Goal: Transaction & Acquisition: Purchase product/service

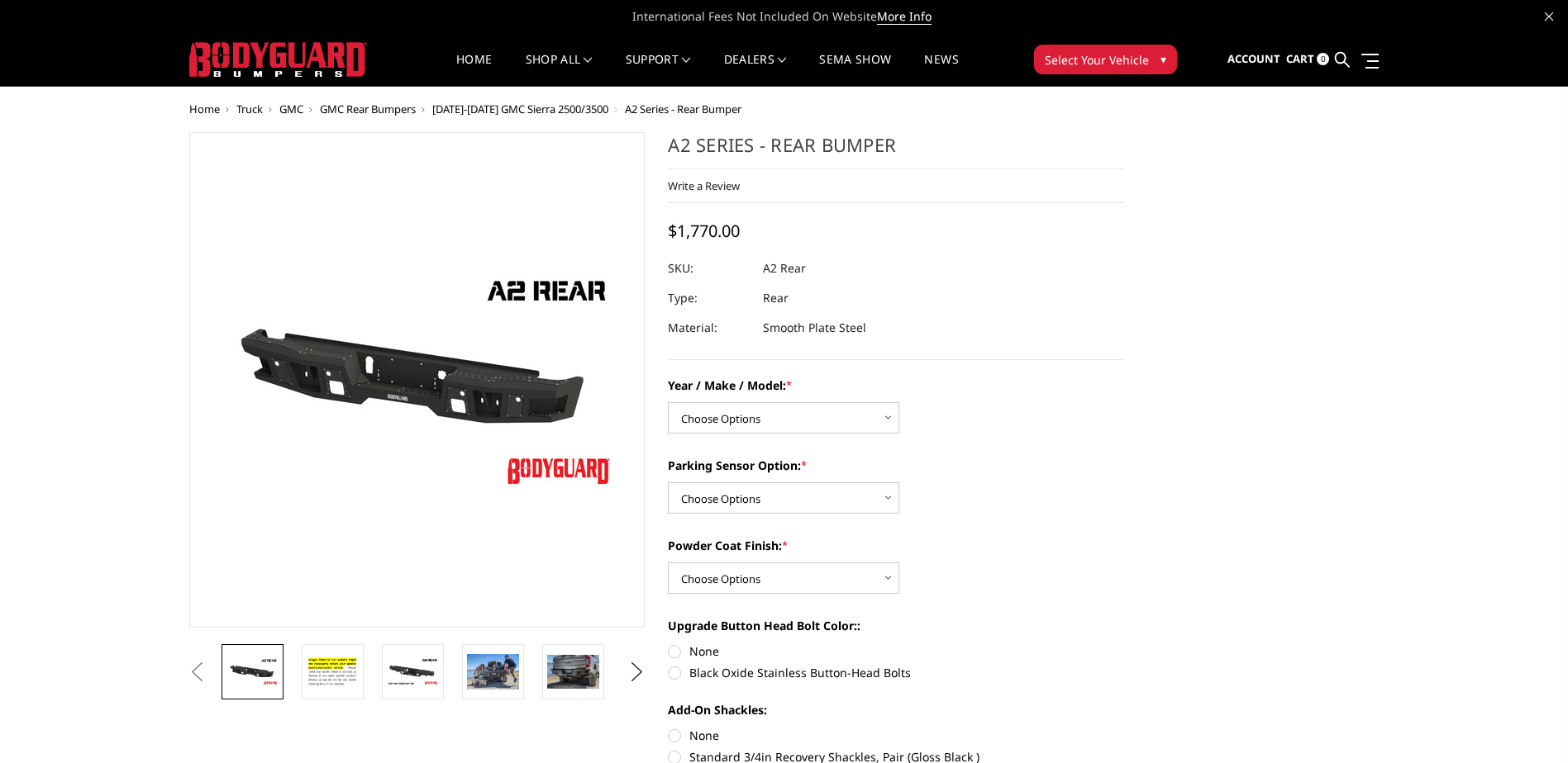
click at [1077, 58] on span "Select Your Vehicle" at bounding box center [1097, 60] width 105 height 18
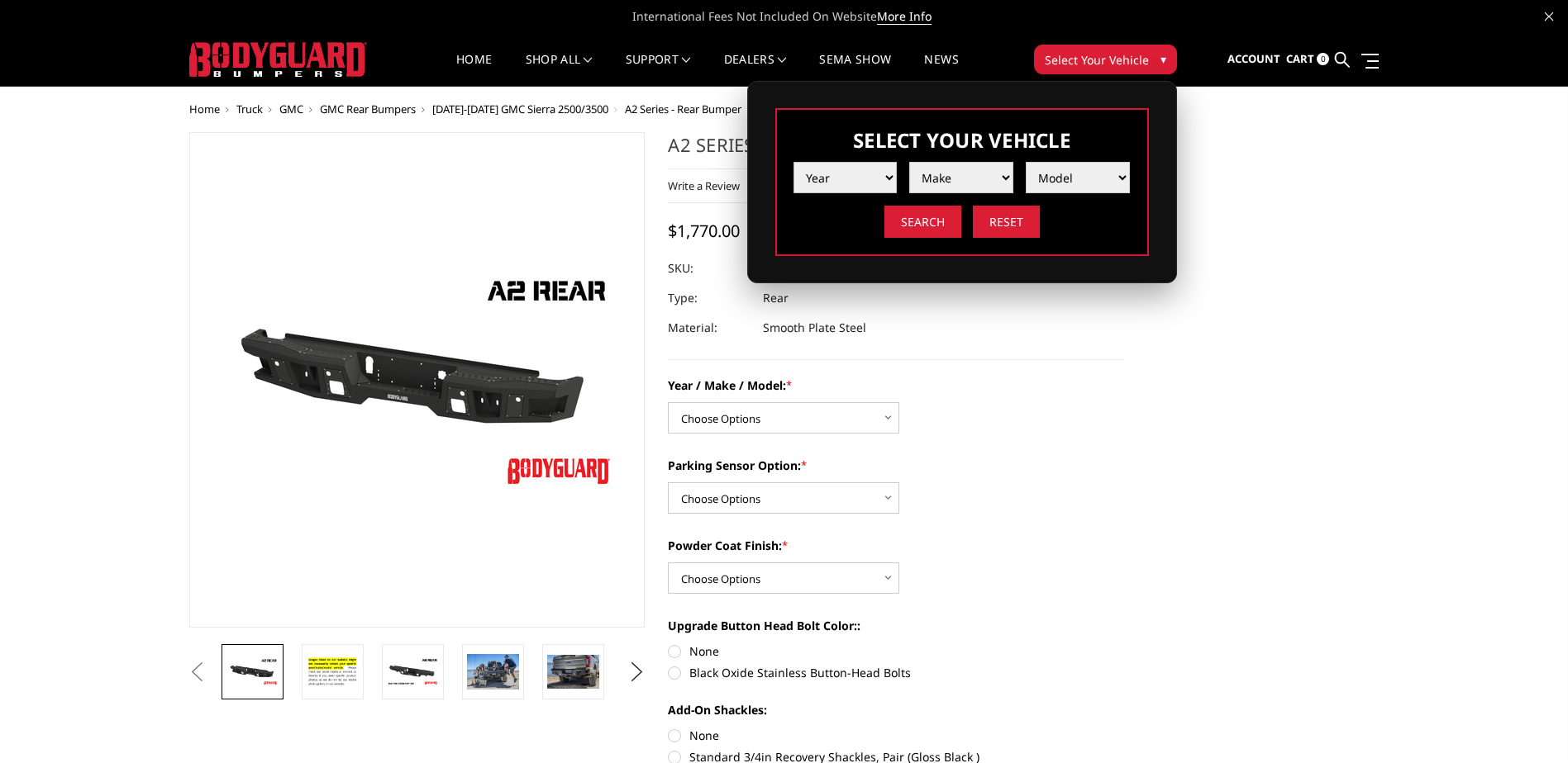
click at [833, 179] on select "Year 2025 2024 2023 2022 2021 2020 2019 2018 2017 2016 2015 2014 2013 2012 2011…" at bounding box center [846, 178] width 105 height 31
select select "yr_2025"
click at [794, 162] on select "Year 2025 2024 2023 2022 2021 2020 2019 2018 2017 2016 2015 2014 2013 2012 2011…" at bounding box center [846, 178] width 105 height 31
click at [956, 177] on select "Make Chevrolet Ford GMC Ram Toyota" at bounding box center [961, 178] width 105 height 31
select select "mk_ford"
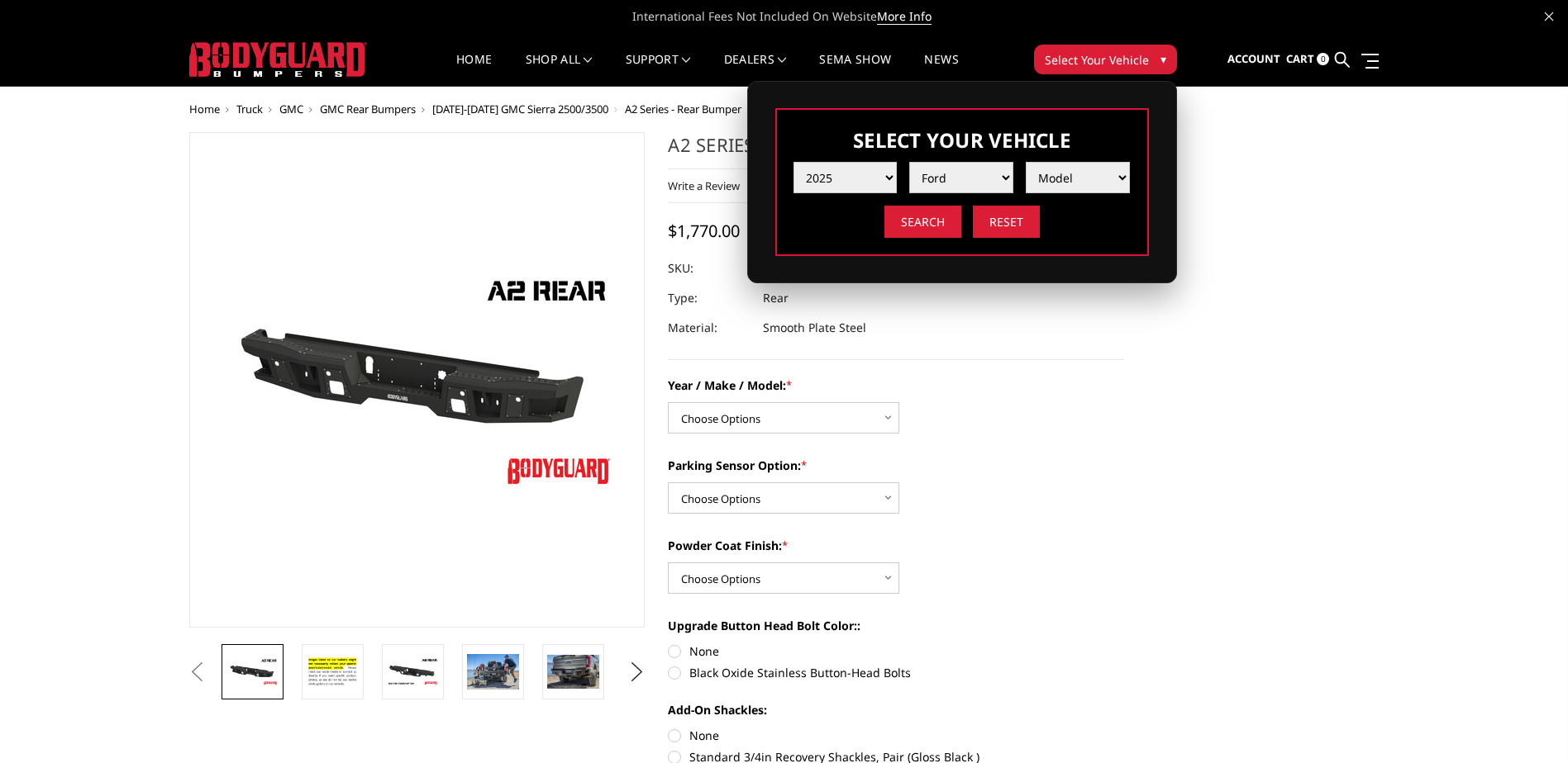
click at [909, 162] on select "Make Chevrolet Ford GMC Ram Toyota" at bounding box center [961, 178] width 105 height 31
click at [1059, 183] on select "Model F150 F150 Raptor F250 / F350 F450 F550" at bounding box center [1077, 178] width 105 height 31
select select "md_f250-f350"
click at [1025, 162] on select "Model F150 F150 Raptor F250 / F350 F450 F550" at bounding box center [1077, 178] width 105 height 31
click at [920, 216] on input "Search" at bounding box center [923, 222] width 77 height 32
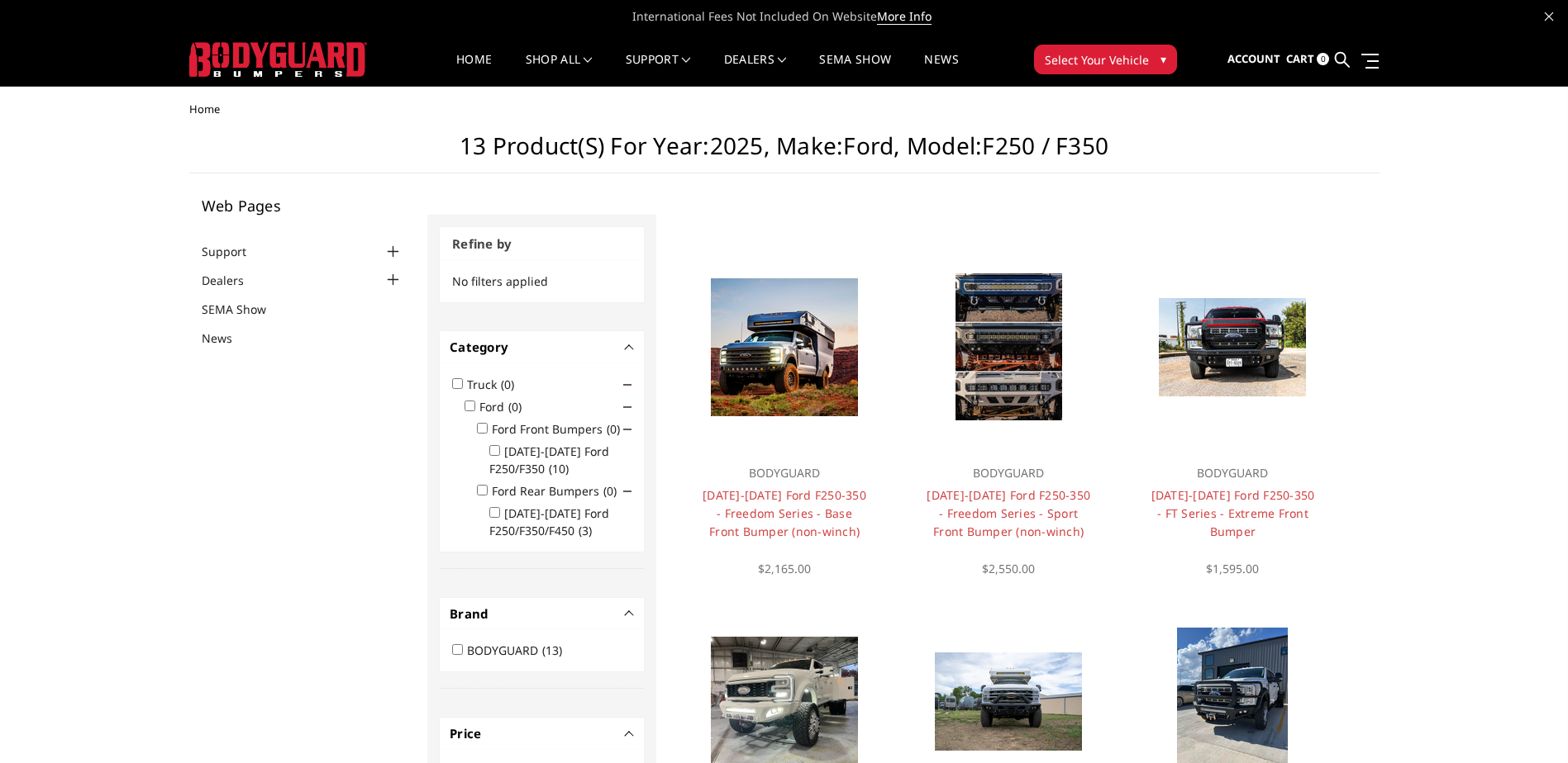
click at [478, 488] on input "Ford Rear Bumpers (0)" at bounding box center [482, 489] width 11 height 11
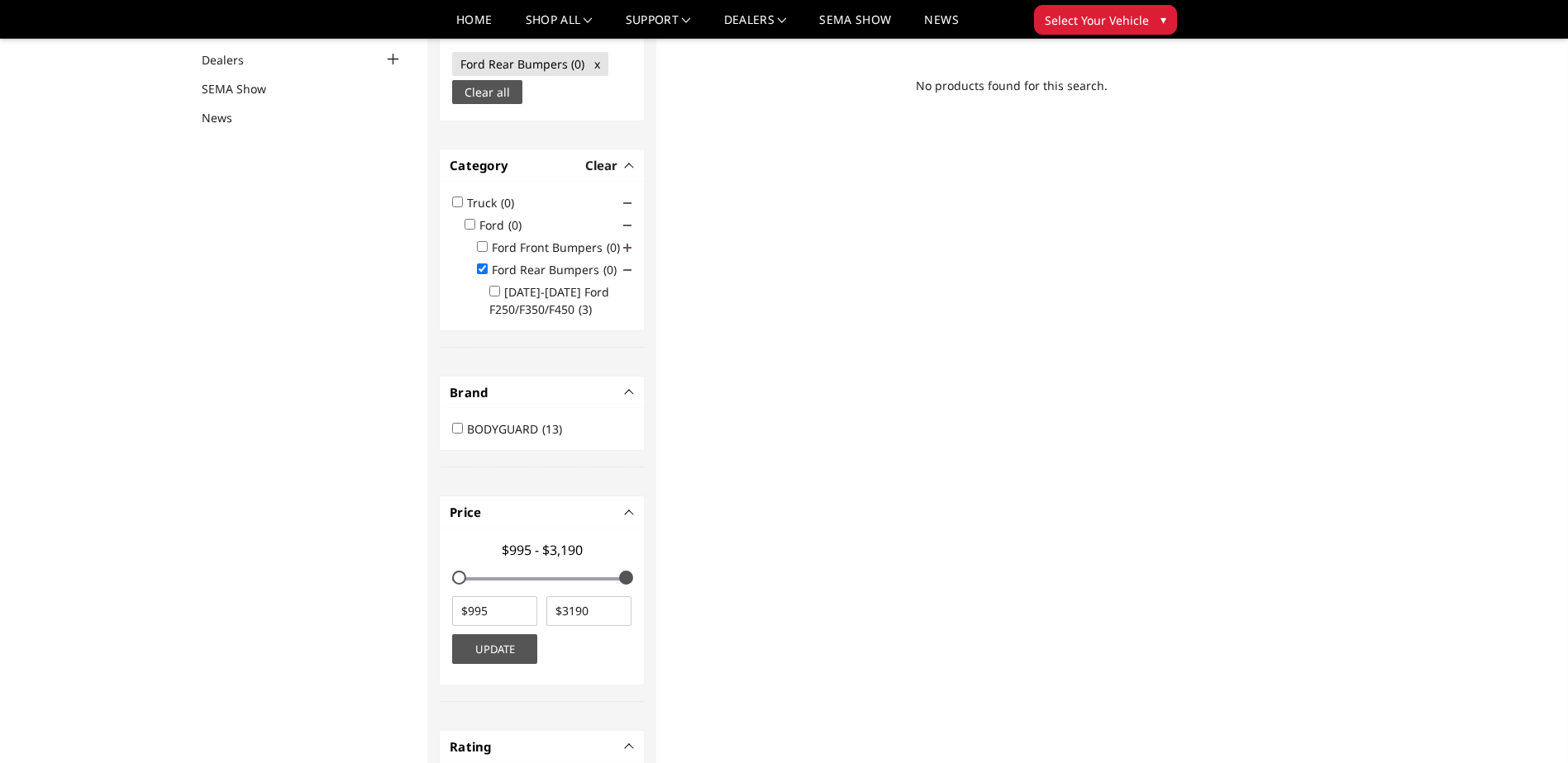
scroll to position [174, 0]
click at [481, 265] on input "Ford Rear Bumpers (0)" at bounding box center [482, 267] width 11 height 11
checkbox input "false"
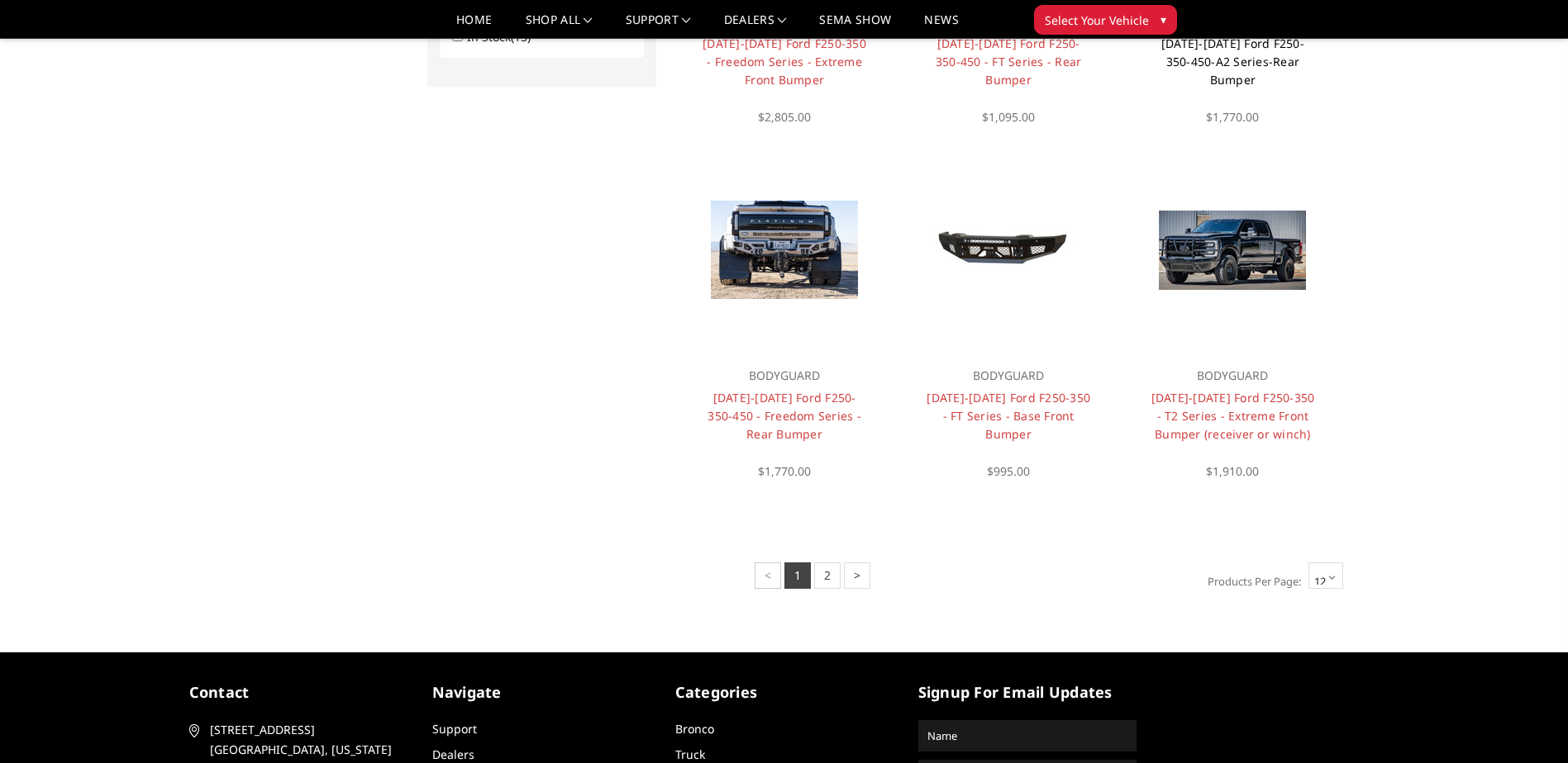
scroll to position [1116, 0]
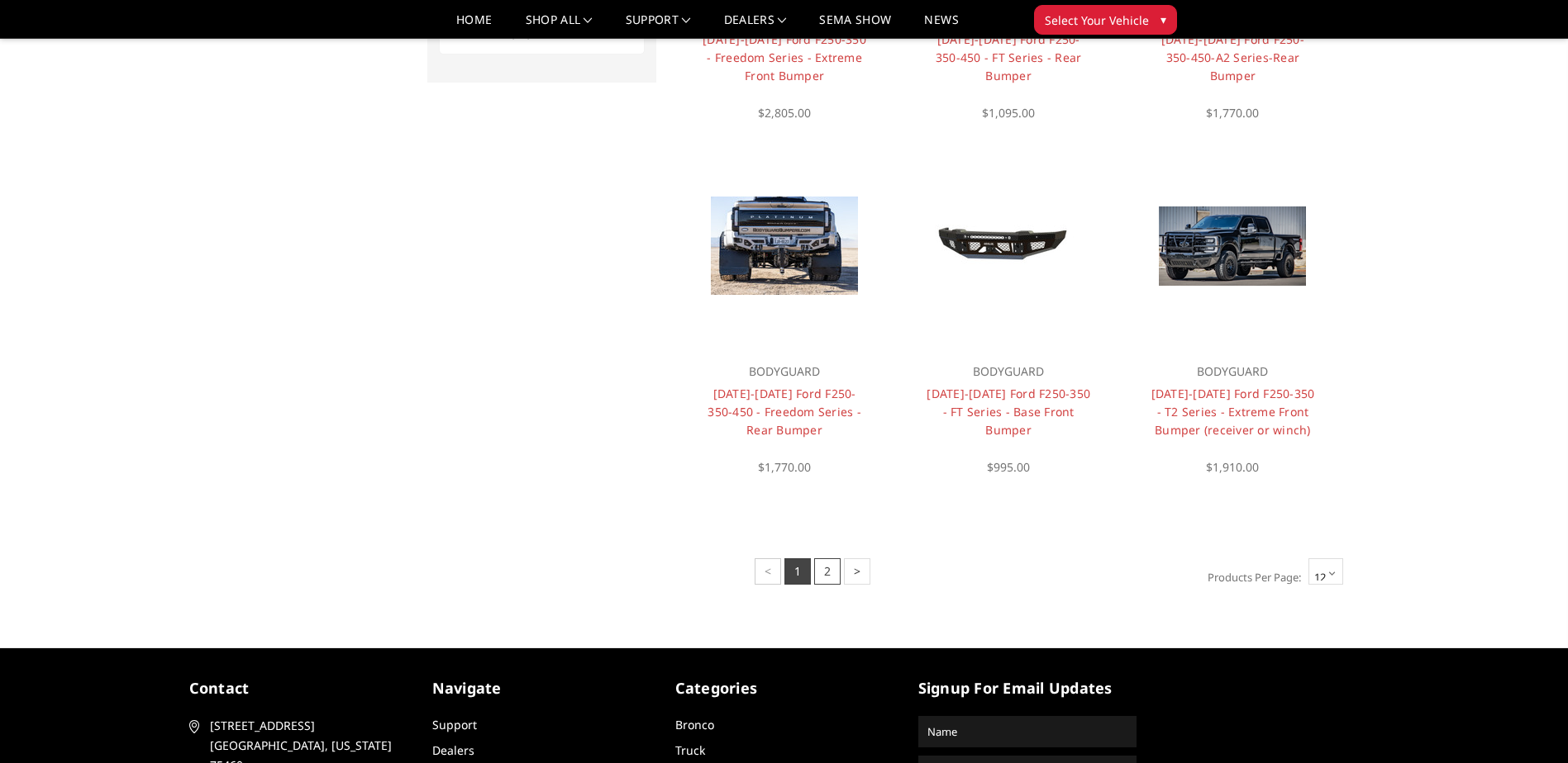
click at [823, 574] on link "2" at bounding box center [827, 571] width 26 height 26
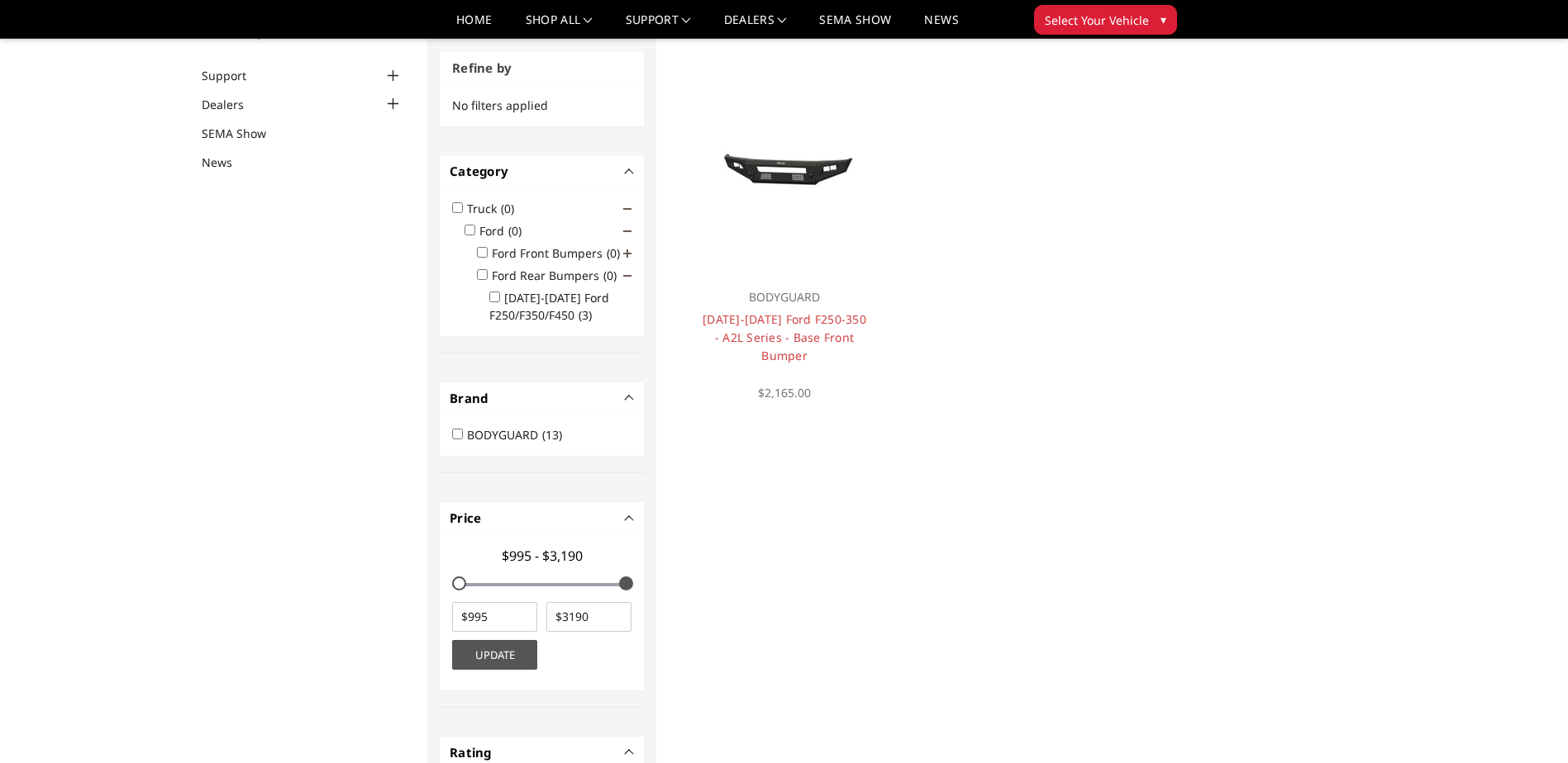
scroll to position [125, 0]
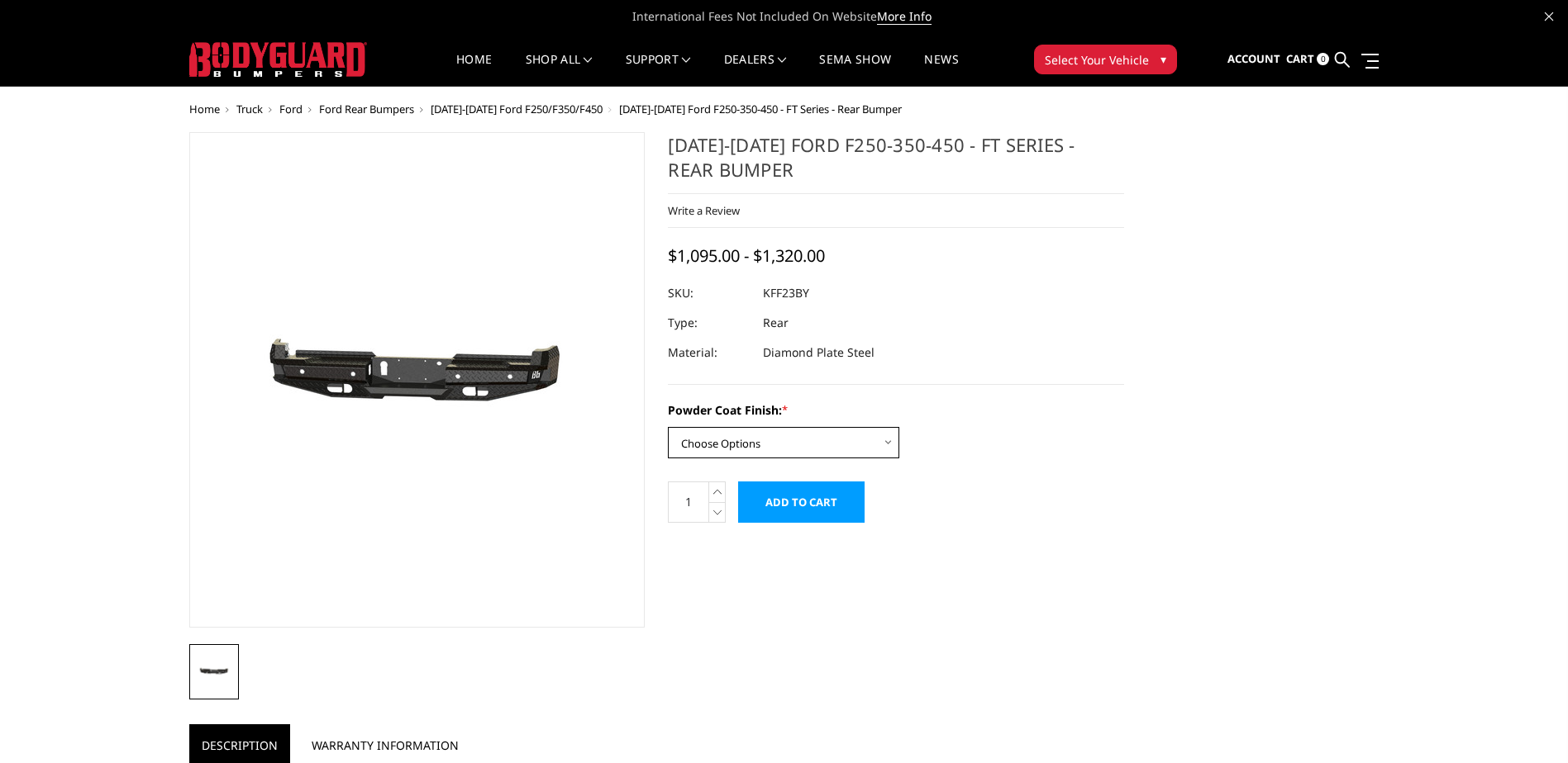
click at [826, 436] on select "Choose Options Bare Metal Gloss Black Powder Coat Textured Black Powder Coat" at bounding box center [783, 443] width 232 height 31
click at [668, 427] on select "Choose Options Bare Metal Gloss Black Powder Coat Textured Black Powder Coat" at bounding box center [783, 443] width 232 height 31
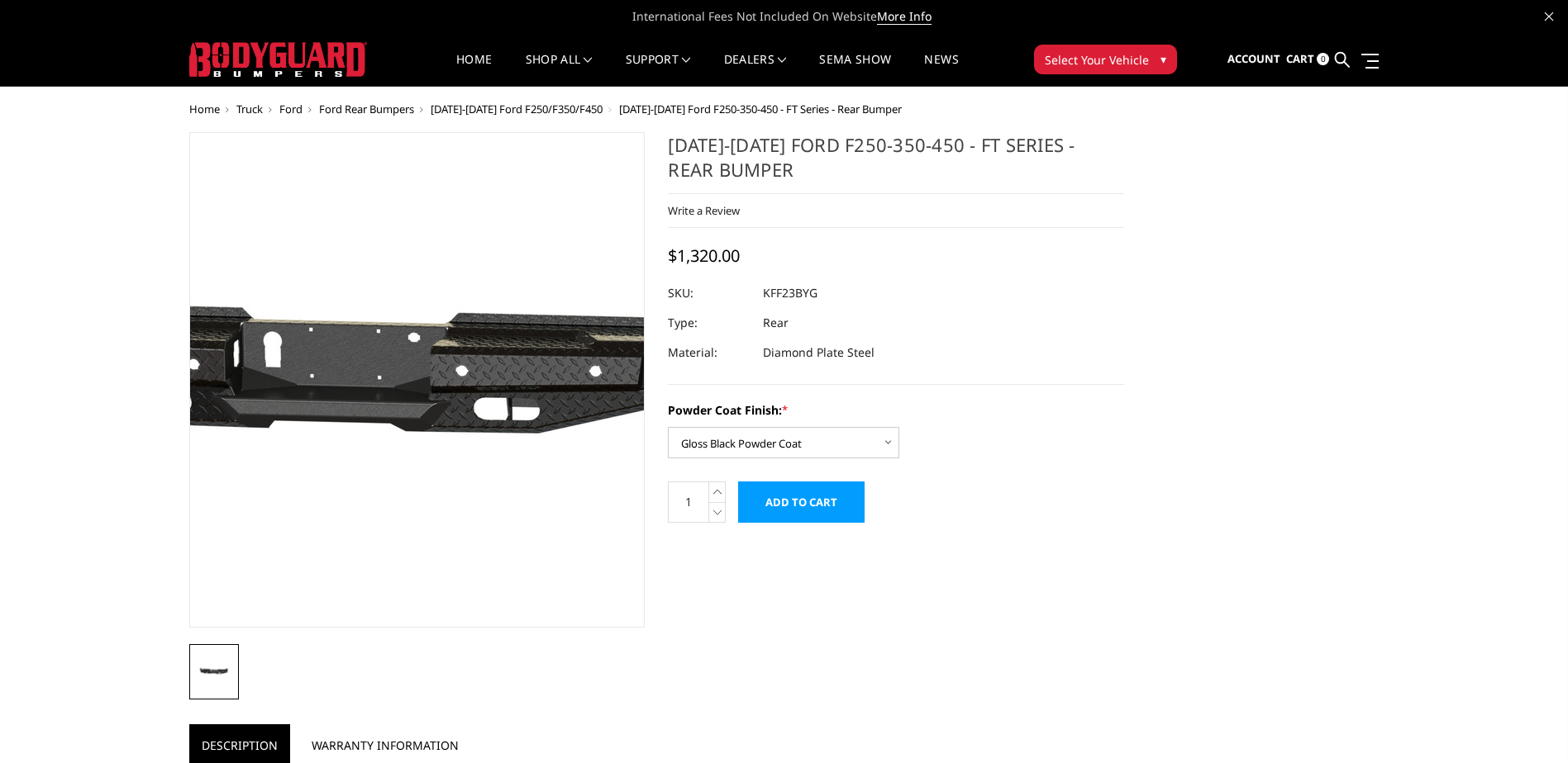
click at [463, 450] on img at bounding box center [356, 379] width 1058 height 503
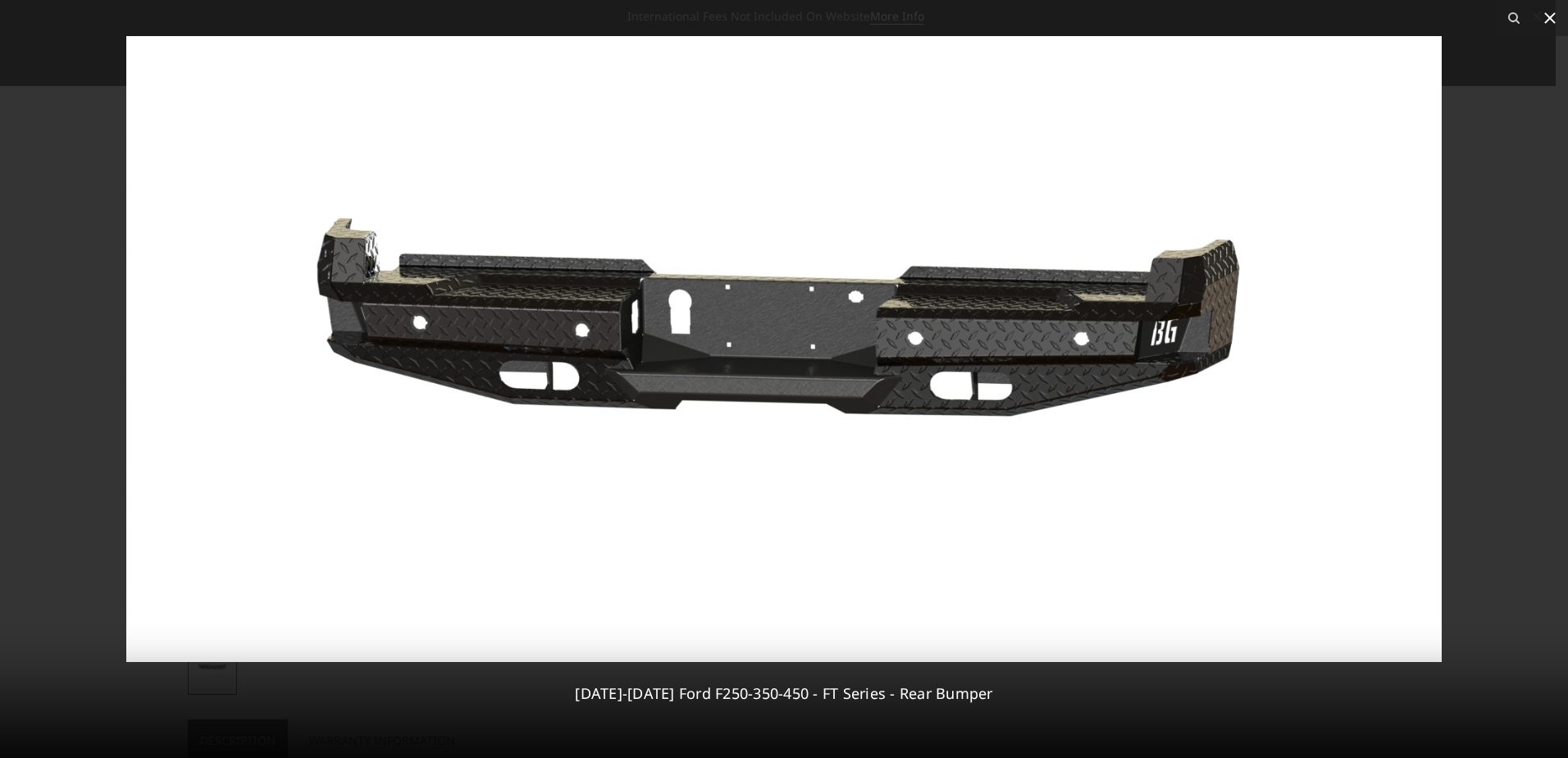
click at [1551, 15] on icon at bounding box center [1551, 17] width 19 height 19
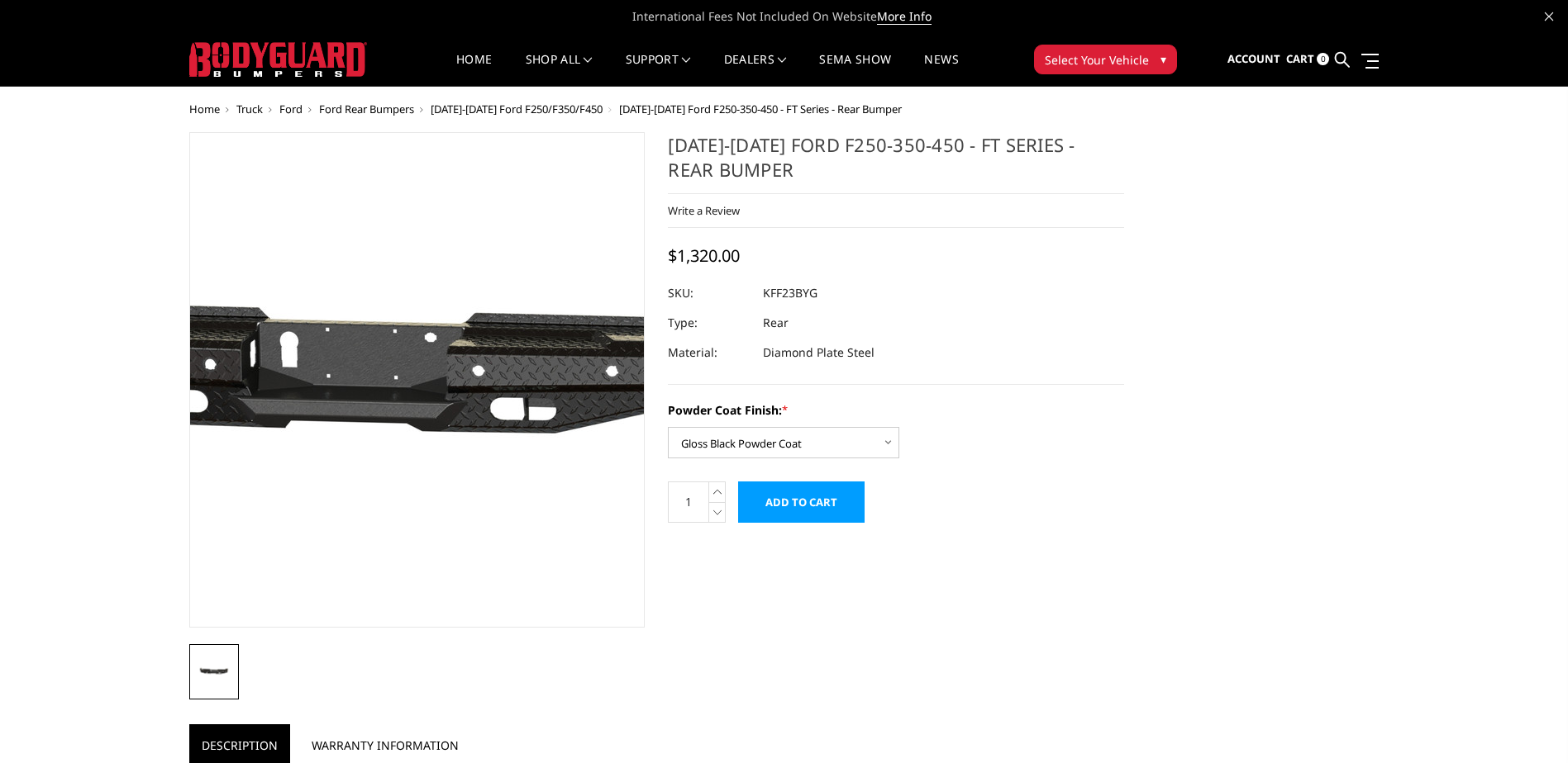
click at [452, 437] on img at bounding box center [372, 379] width 1058 height 503
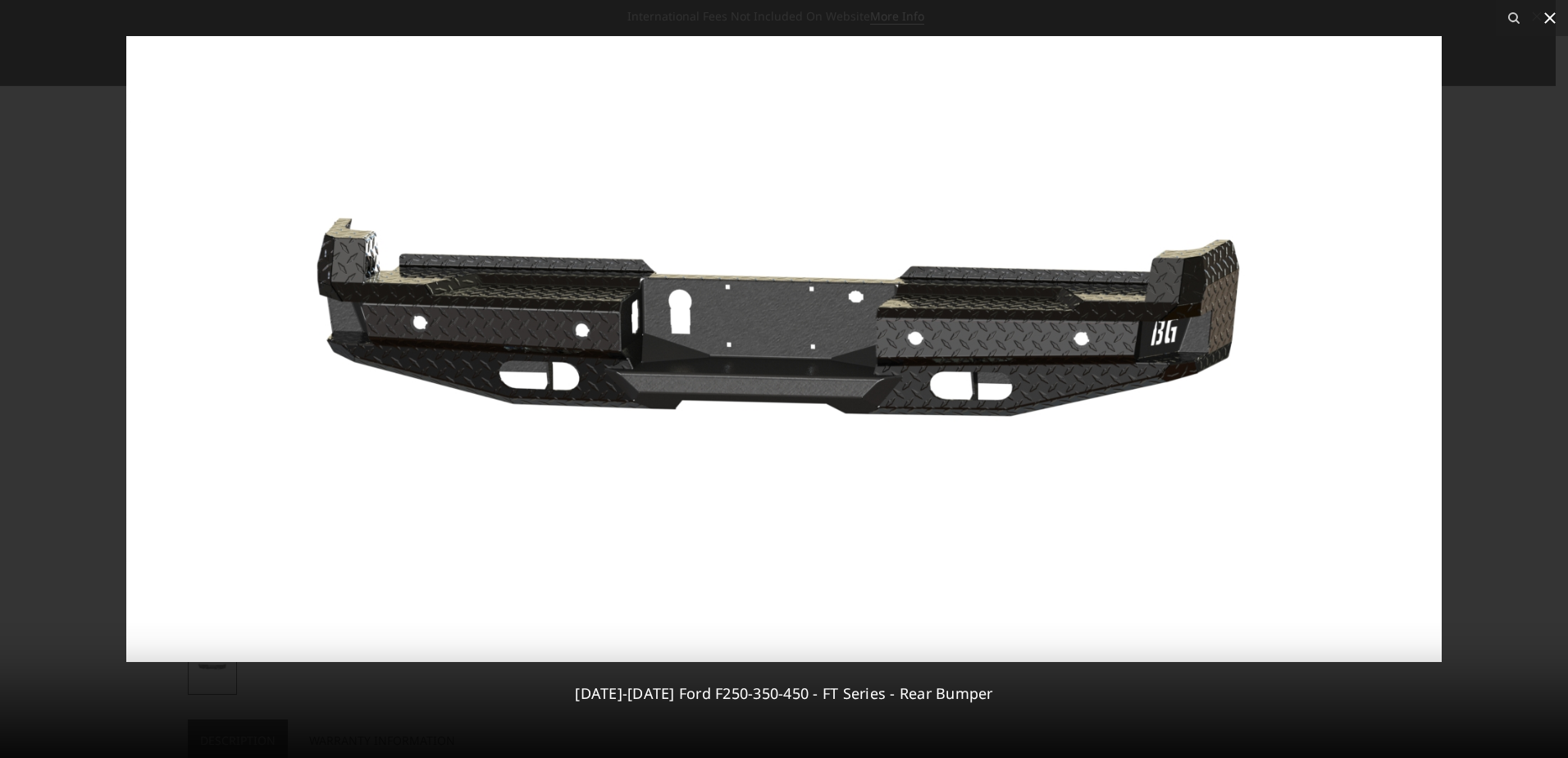
click at [1551, 18] on icon at bounding box center [1551, 18] width 12 height 12
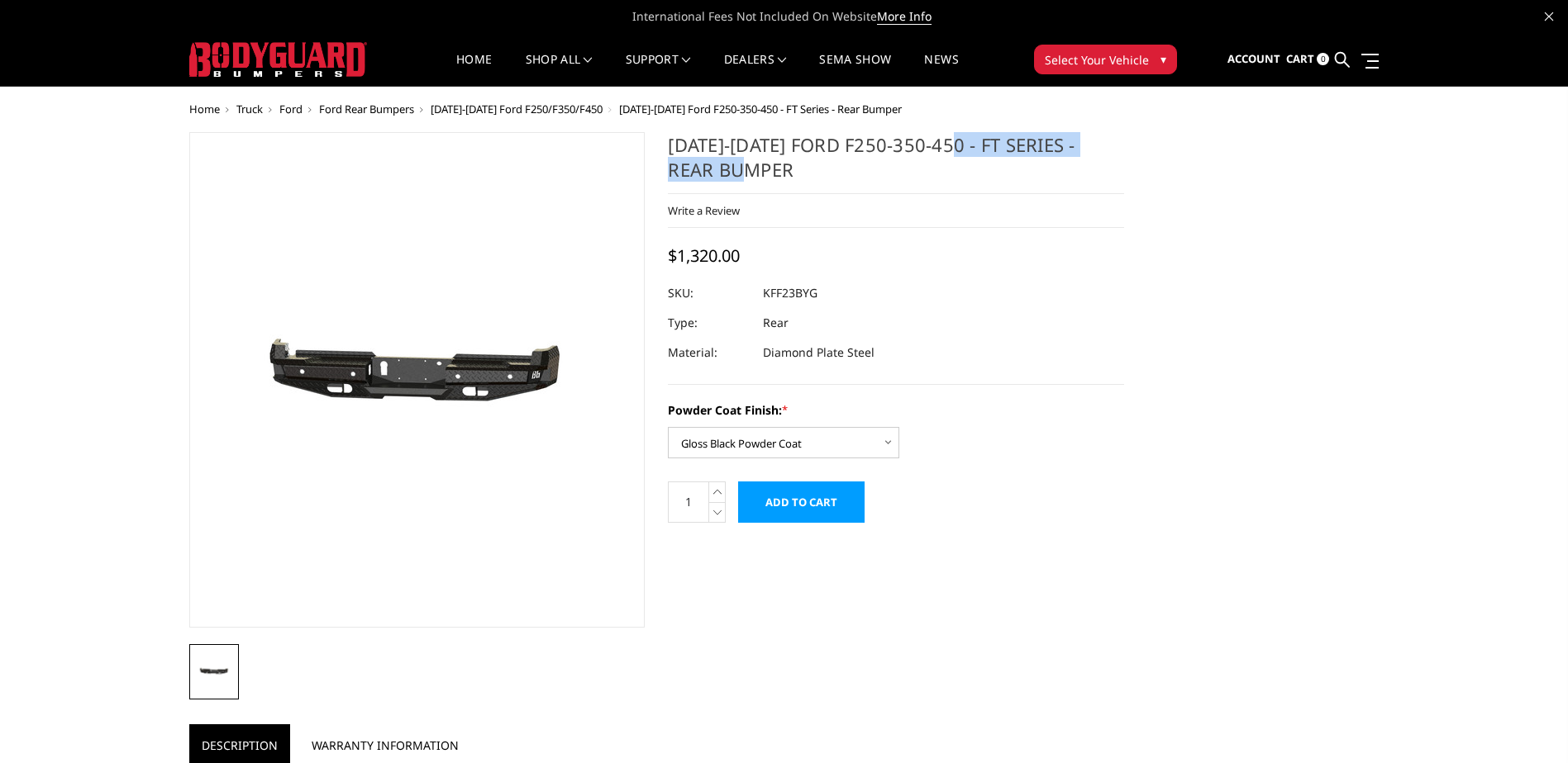
drag, startPoint x: 751, startPoint y: 168, endPoint x: 953, endPoint y: 140, distance: 203.9
click at [953, 140] on h1 "2023-2025 Ford F250-350-450 - FT Series - Rear Bumper" at bounding box center [895, 162] width 457 height 62
drag, startPoint x: 953, startPoint y: 140, endPoint x: 962, endPoint y: 143, distance: 9.5
copy h1 "FT Series - Rear Bumper"
click at [765, 170] on h1 "2023-2025 Ford F250-350-450 - FT Series - Rear Bumper" at bounding box center [895, 162] width 457 height 62
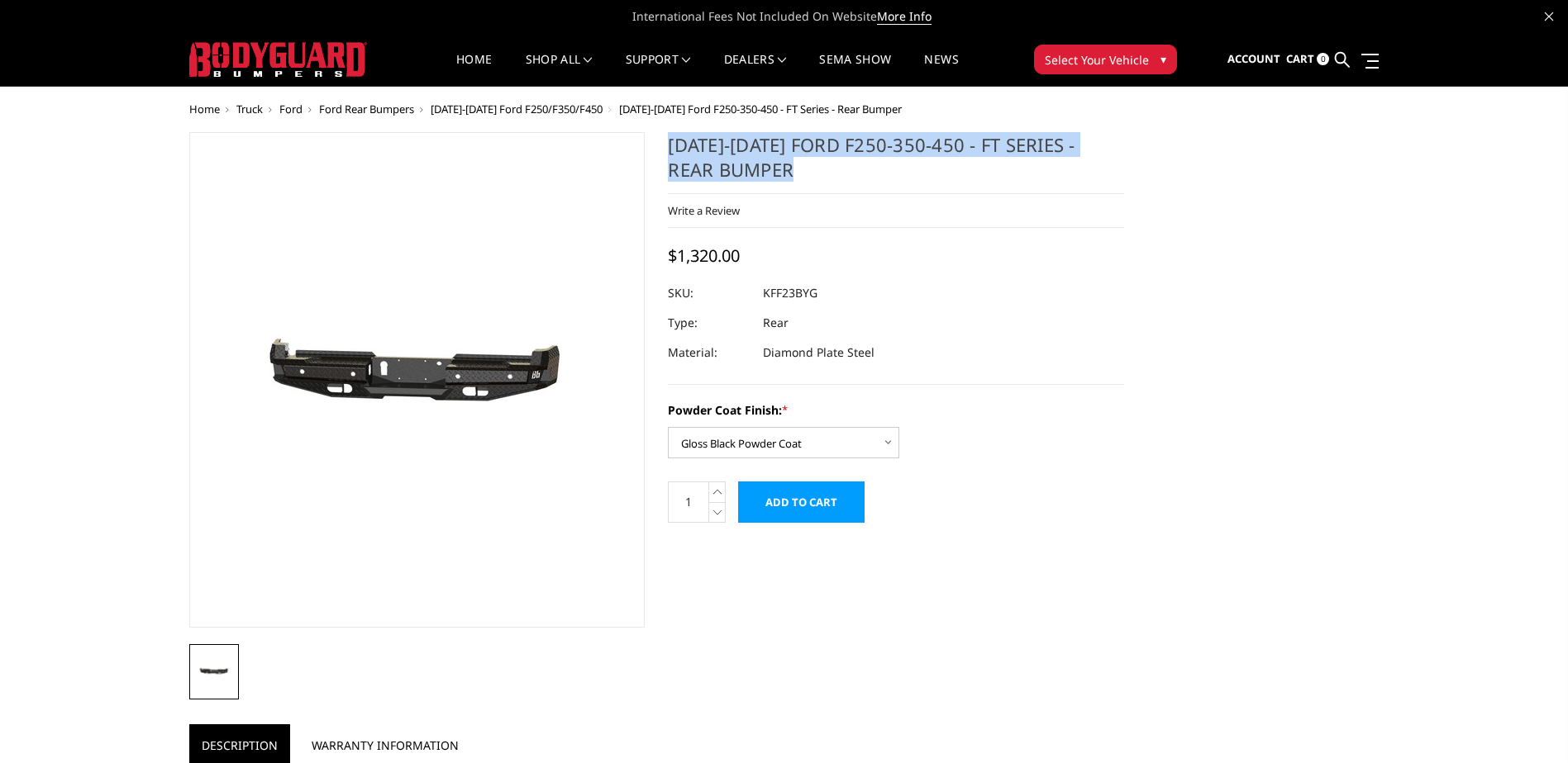
drag, startPoint x: 765, startPoint y: 170, endPoint x: 681, endPoint y: 147, distance: 87.1
click at [681, 147] on h1 "[DATE]-[DATE] Ford F250-350-450 - FT Series - Rear Bumper" at bounding box center [895, 162] width 457 height 62
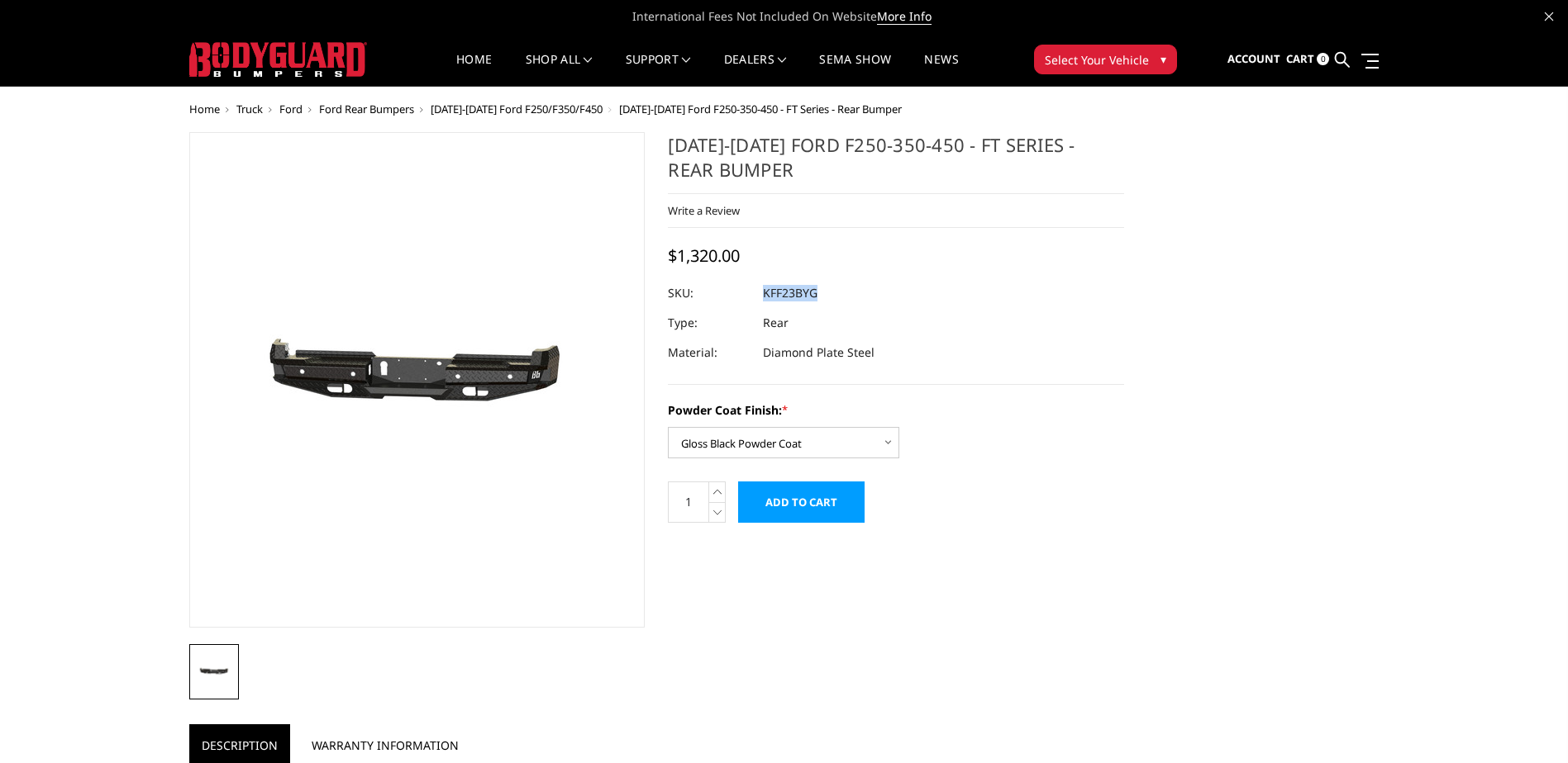
drag, startPoint x: 825, startPoint y: 291, endPoint x: 765, endPoint y: 297, distance: 60.3
click at [765, 297] on dl "SKU: KFF23BYG UPC: Type: Rear Material: Diamond Plate Steel" at bounding box center [895, 322] width 457 height 89
click at [806, 449] on select "Choose Options Bare Metal Gloss Black Powder Coat Textured Black Powder Coat" at bounding box center [783, 443] width 232 height 31
click at [668, 427] on select "Choose Options Bare Metal Gloss Black Powder Coat Textured Black Powder Coat" at bounding box center [783, 443] width 232 height 31
click at [844, 442] on select "Choose Options Bare Metal Gloss Black Powder Coat Textured Black Powder Coat" at bounding box center [783, 443] width 232 height 31
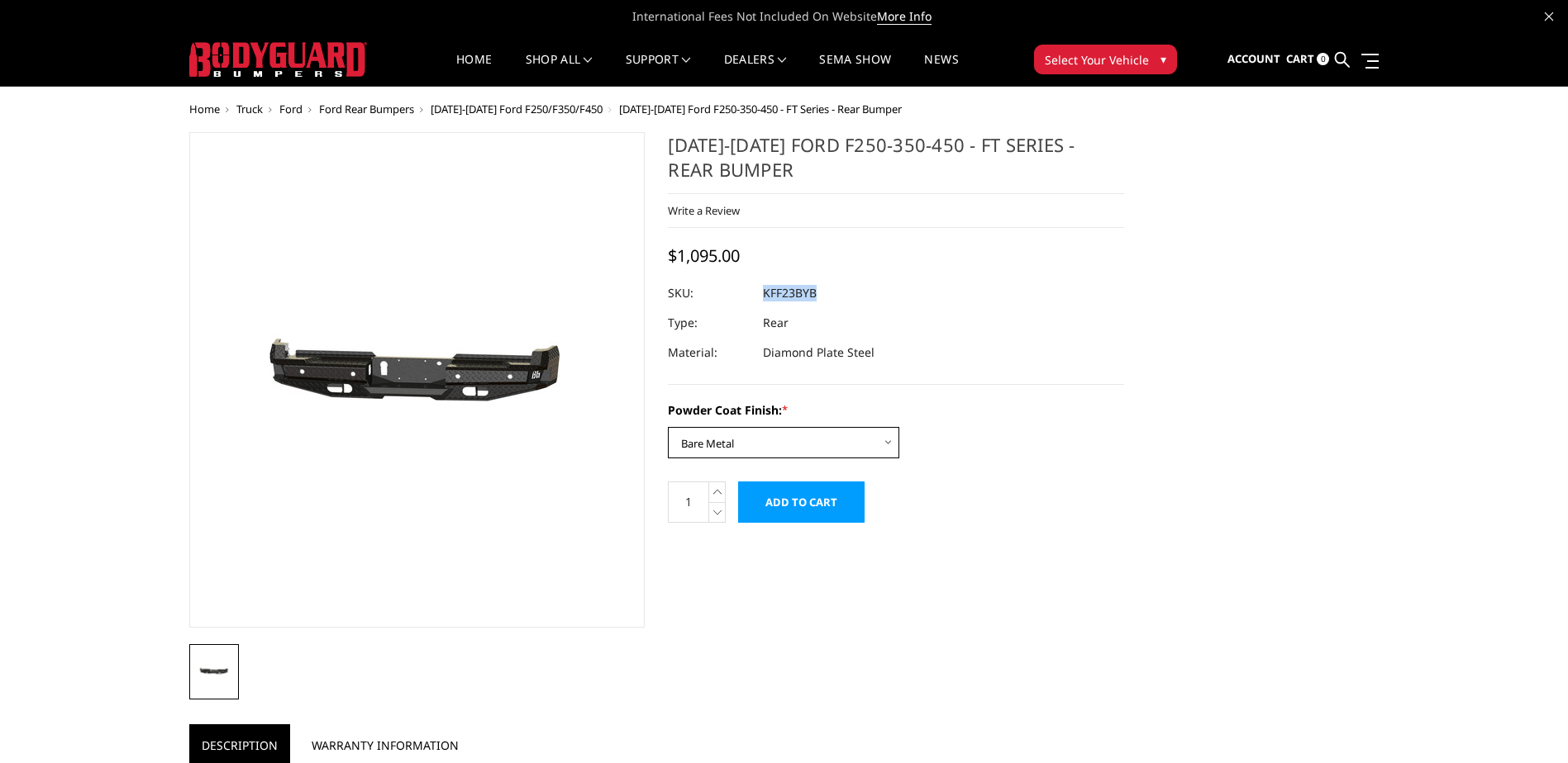
select select "3421"
click at [668, 427] on select "Choose Options Bare Metal Gloss Black Powder Coat Textured Black Powder Coat" at bounding box center [783, 443] width 232 height 31
copy dl "KFF23BYG UPC:"
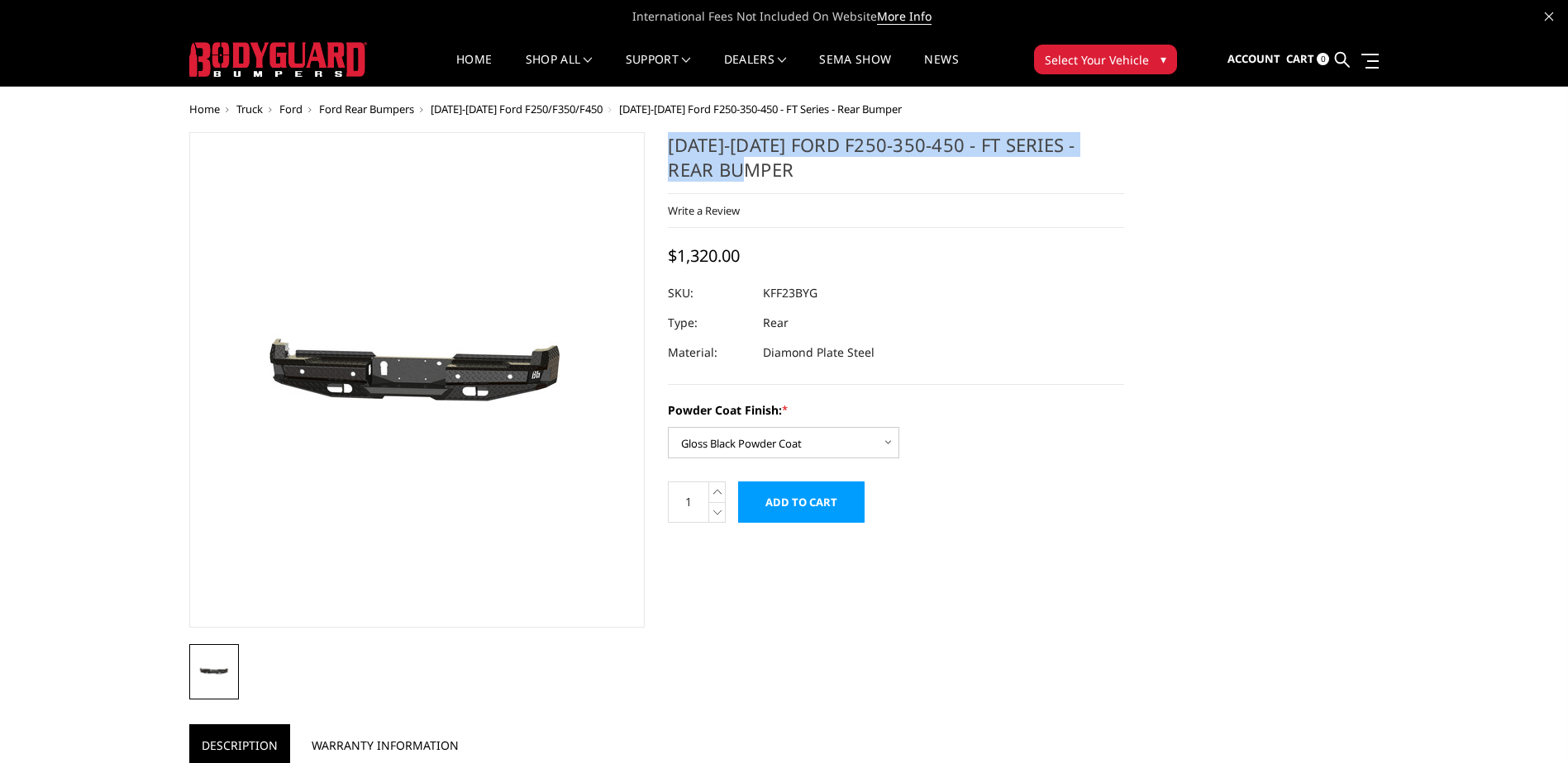
drag, startPoint x: 765, startPoint y: 172, endPoint x: 672, endPoint y: 146, distance: 96.6
click at [672, 146] on h1 "2023-2025 Ford F250-350-450 - FT Series - Rear Bumper" at bounding box center [895, 162] width 457 height 62
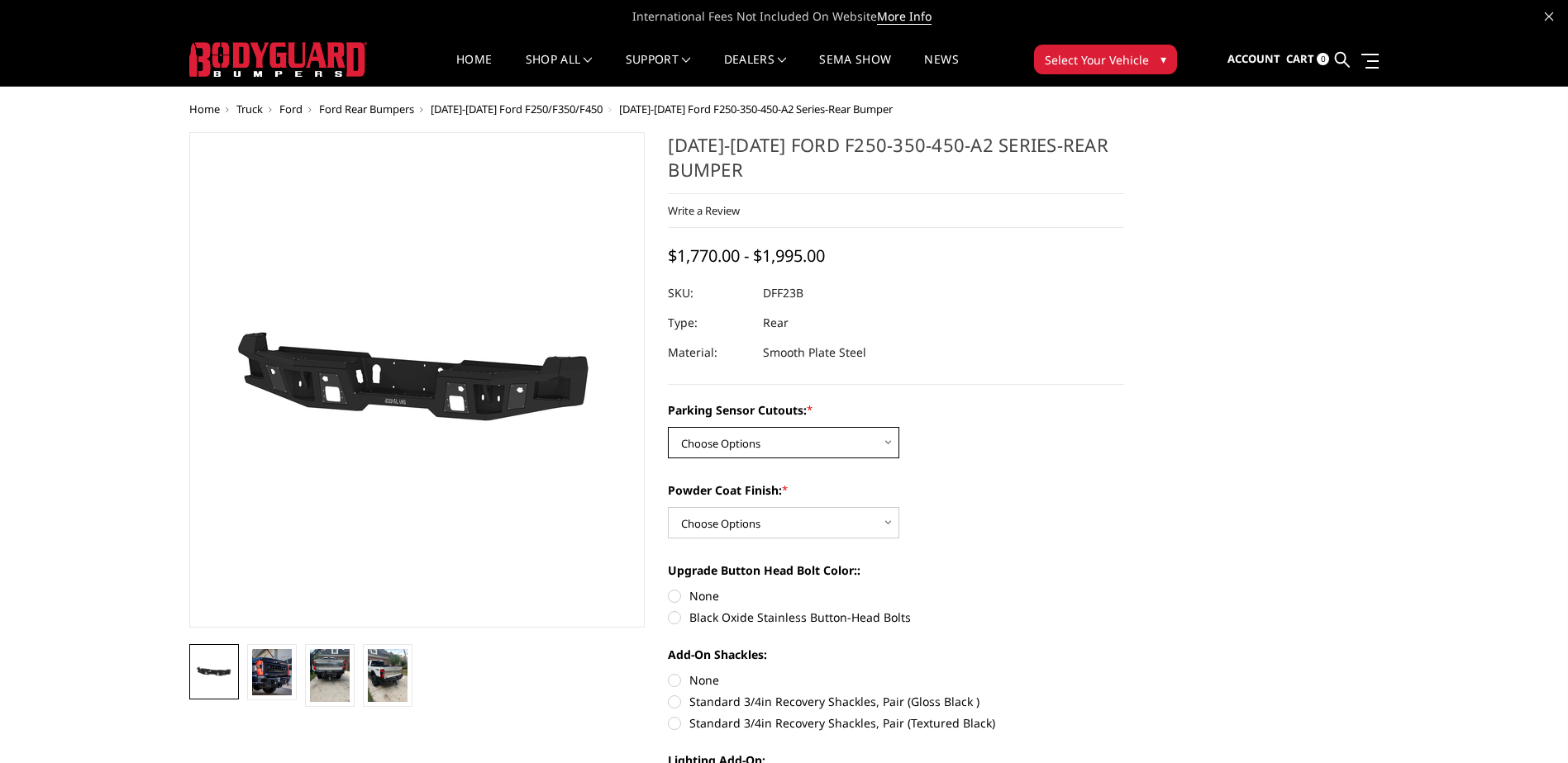
click at [737, 445] on select "Choose Options Yes-With Parking Sensor Cutouts No-Without Parking Sensor Cutouts" at bounding box center [783, 443] width 232 height 31
select select "2436"
click at [668, 427] on select "Choose Options Yes-With Parking Sensor Cutouts No-Without Parking Sensor Cutouts" at bounding box center [783, 443] width 232 height 31
click at [750, 521] on select "Choose Options Bare Metal Textured Black Powder Coat" at bounding box center [783, 523] width 232 height 31
select select "2439"
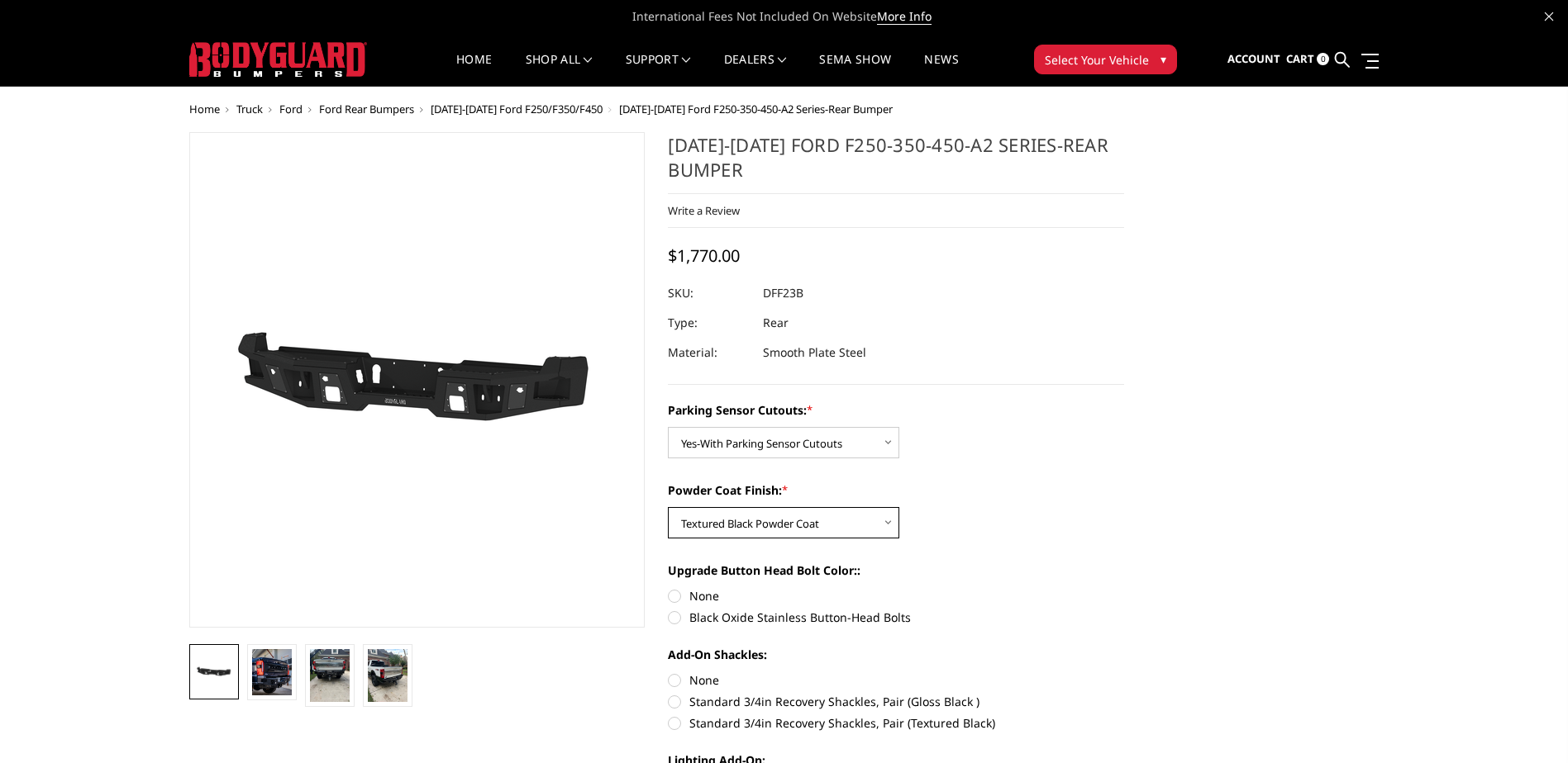
click at [668, 507] on select "Choose Options Bare Metal Textured Black Powder Coat" at bounding box center [783, 523] width 232 height 31
click at [275, 676] on img at bounding box center [272, 671] width 40 height 46
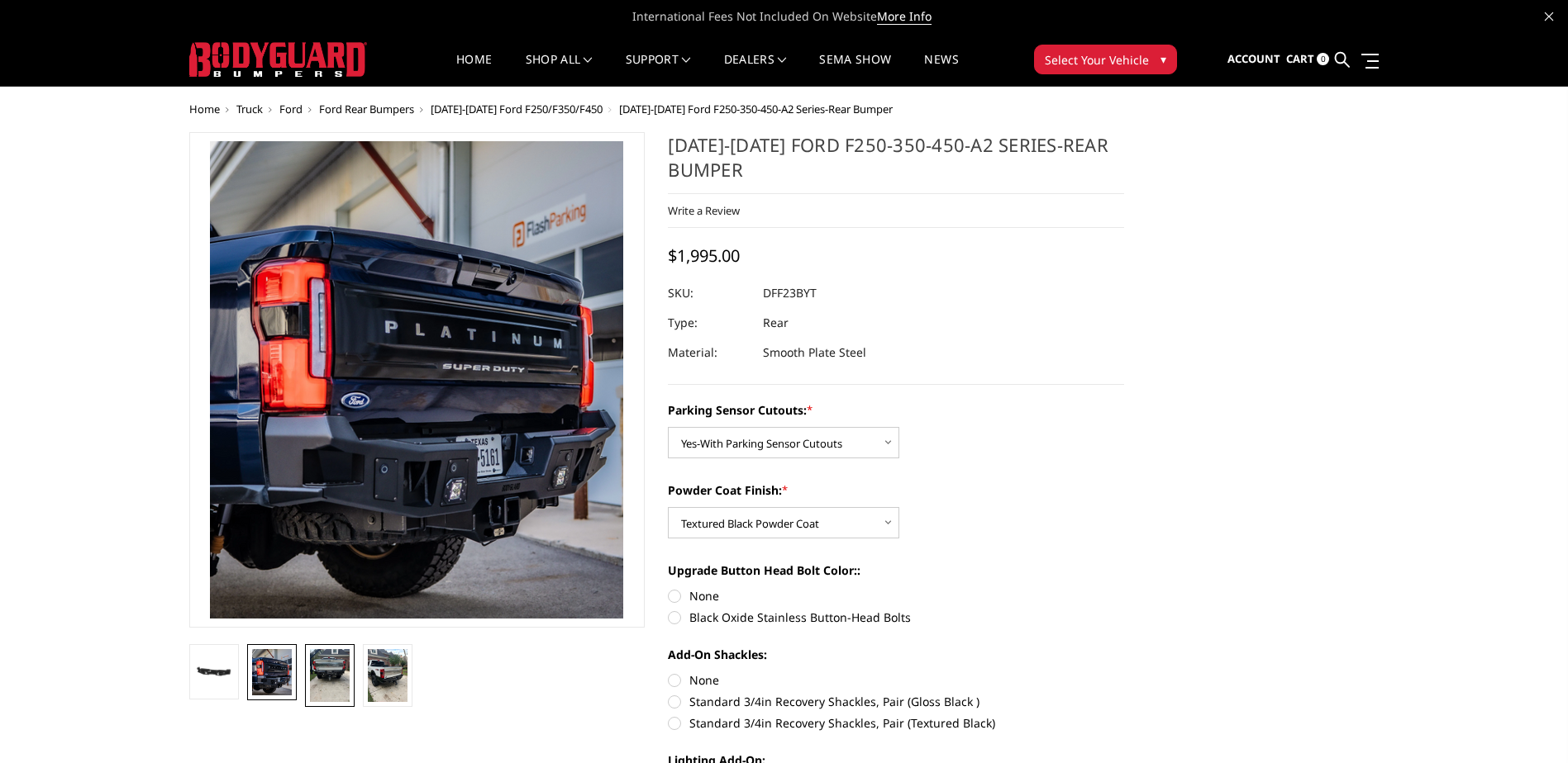
click at [305, 674] on link at bounding box center [329, 675] width 50 height 63
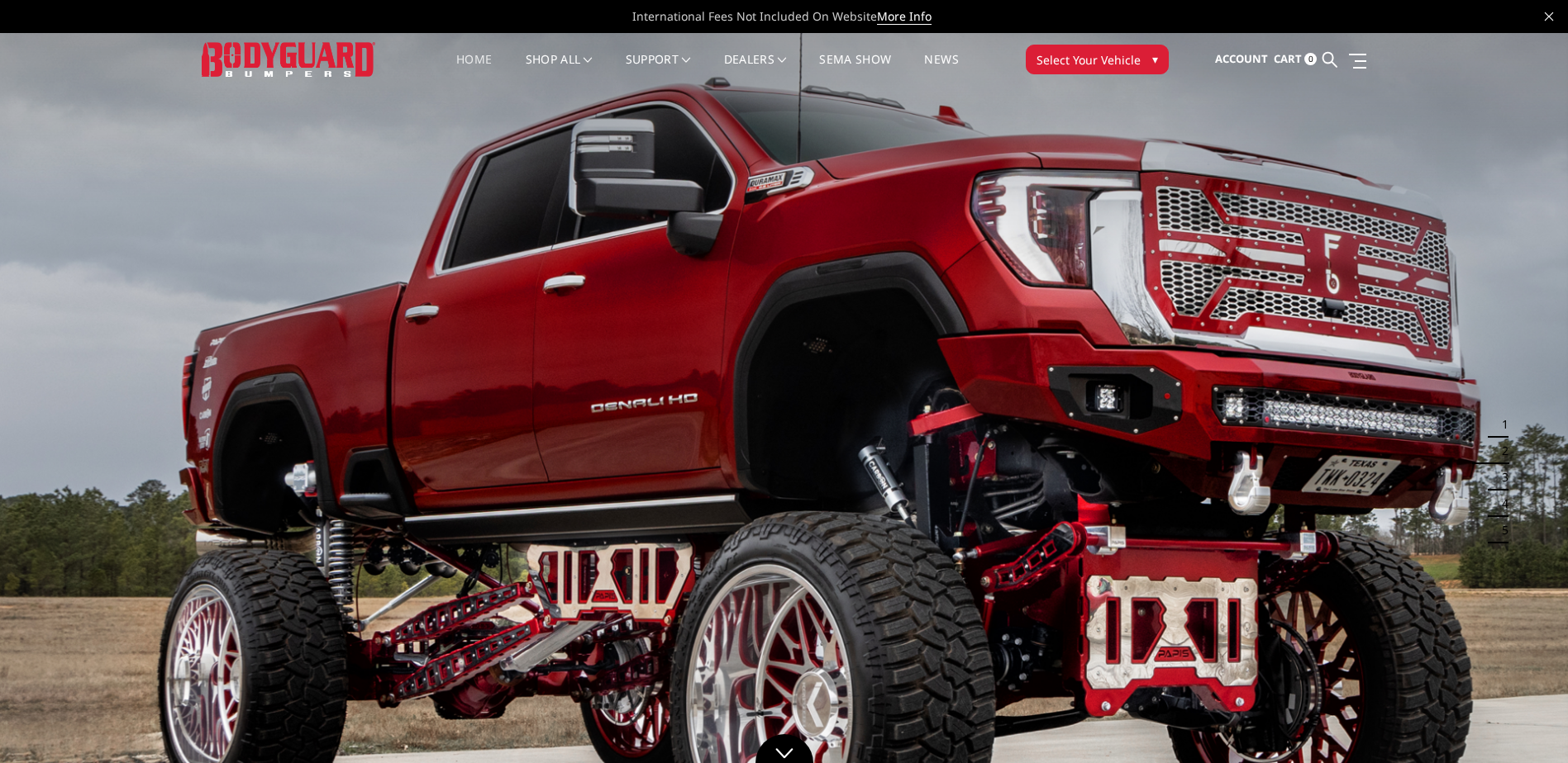
click at [1061, 54] on span "Select Your Vehicle" at bounding box center [1088, 60] width 105 height 18
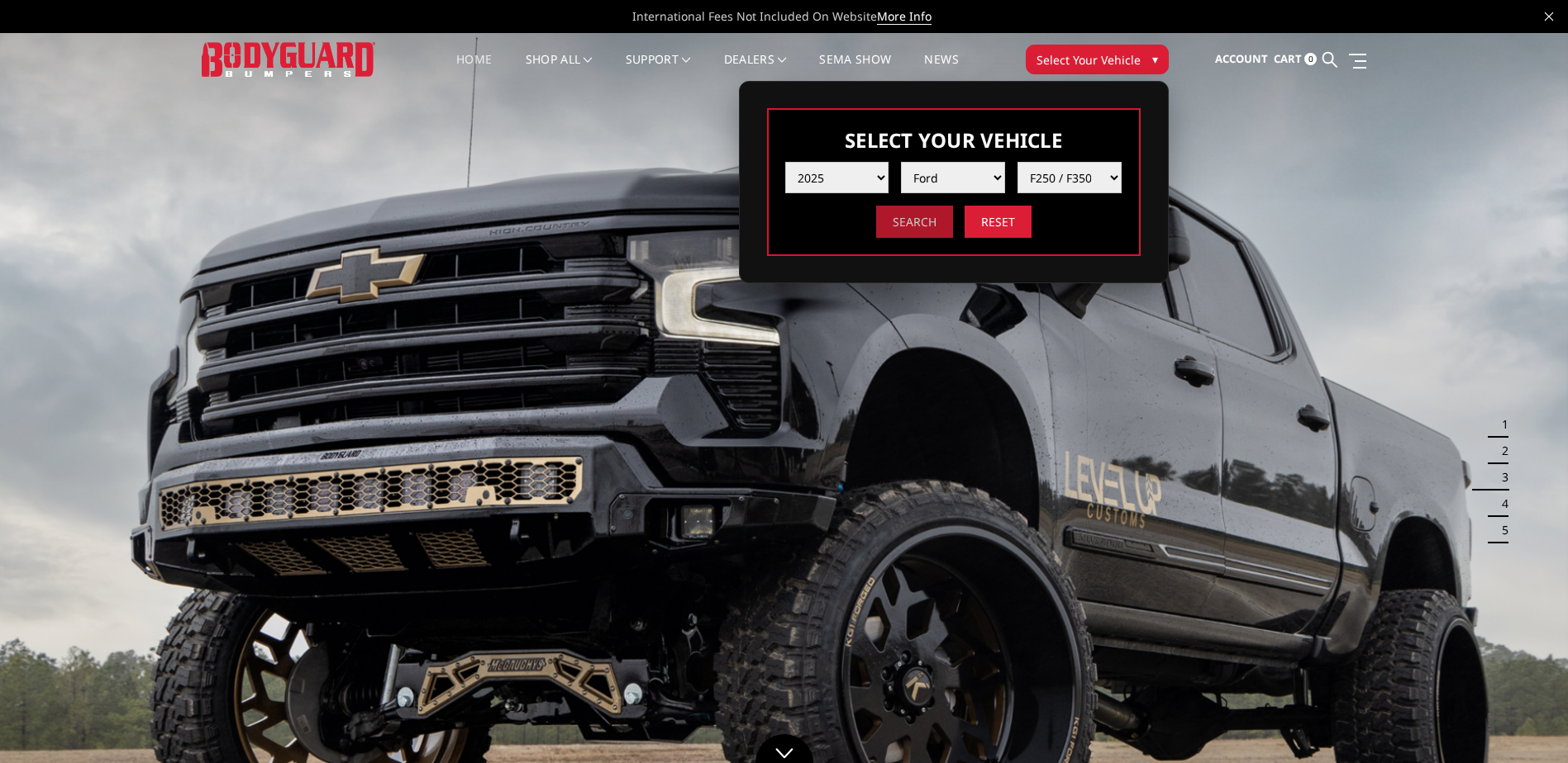
click at [910, 230] on input "Search" at bounding box center [914, 222] width 77 height 32
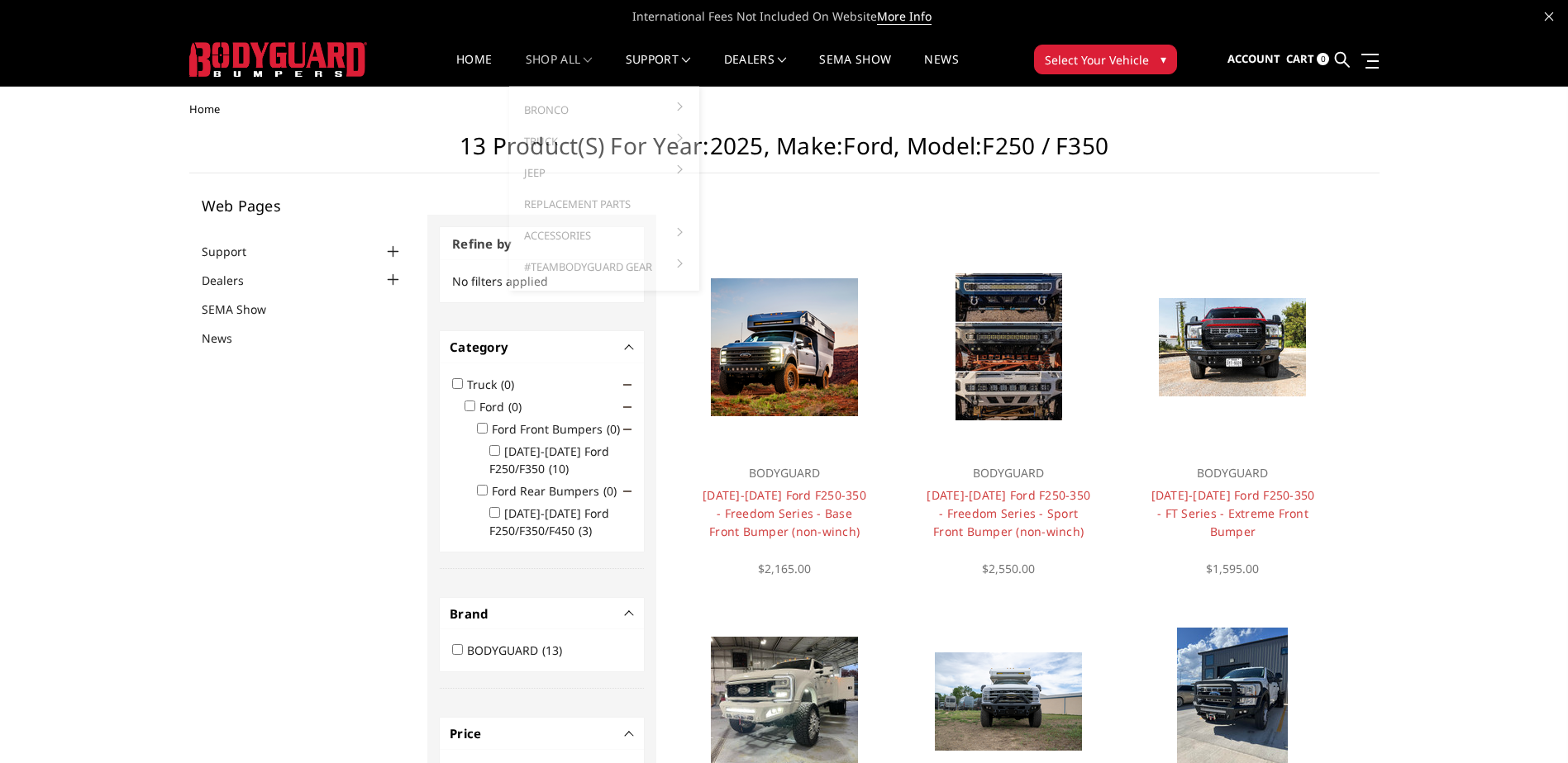
click at [577, 65] on link "shop all" at bounding box center [559, 69] width 66 height 32
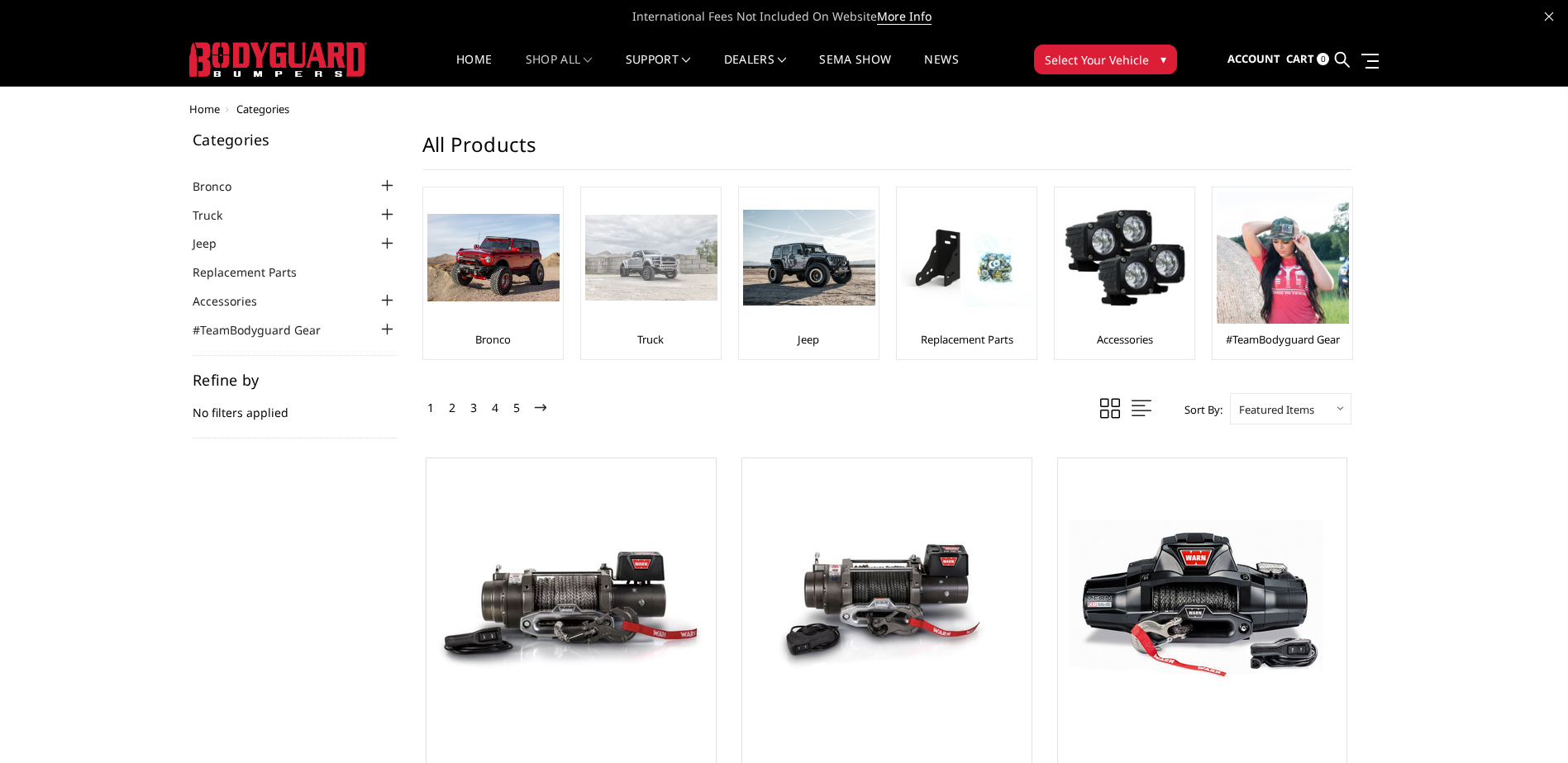
click at [657, 327] on div "Truck" at bounding box center [651, 273] width 131 height 163
click at [648, 333] on link "Truck" at bounding box center [650, 339] width 26 height 15
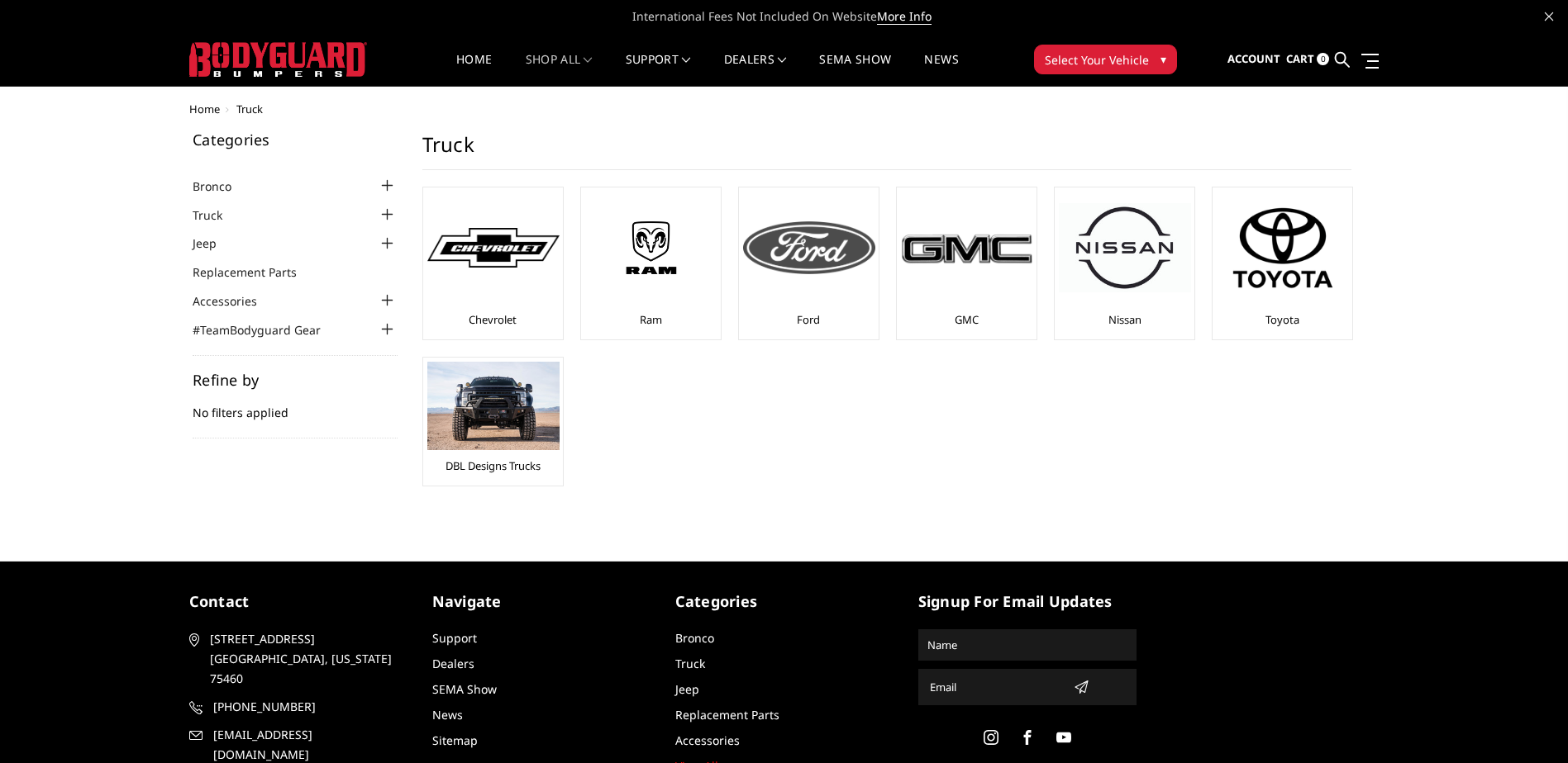
click at [811, 271] on img at bounding box center [808, 248] width 132 height 53
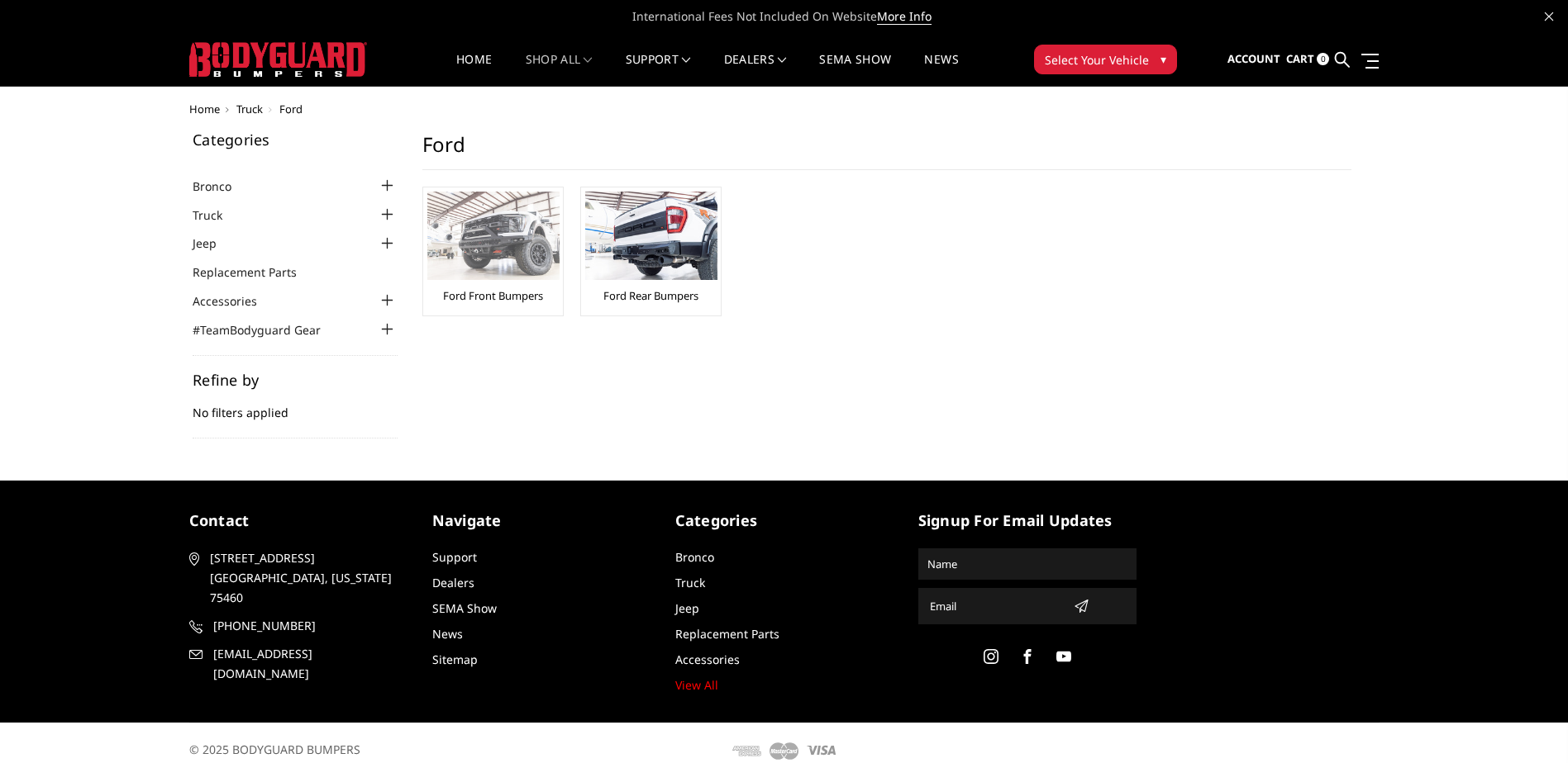
click at [536, 294] on link "Ford Front Bumpers" at bounding box center [493, 295] width 100 height 15
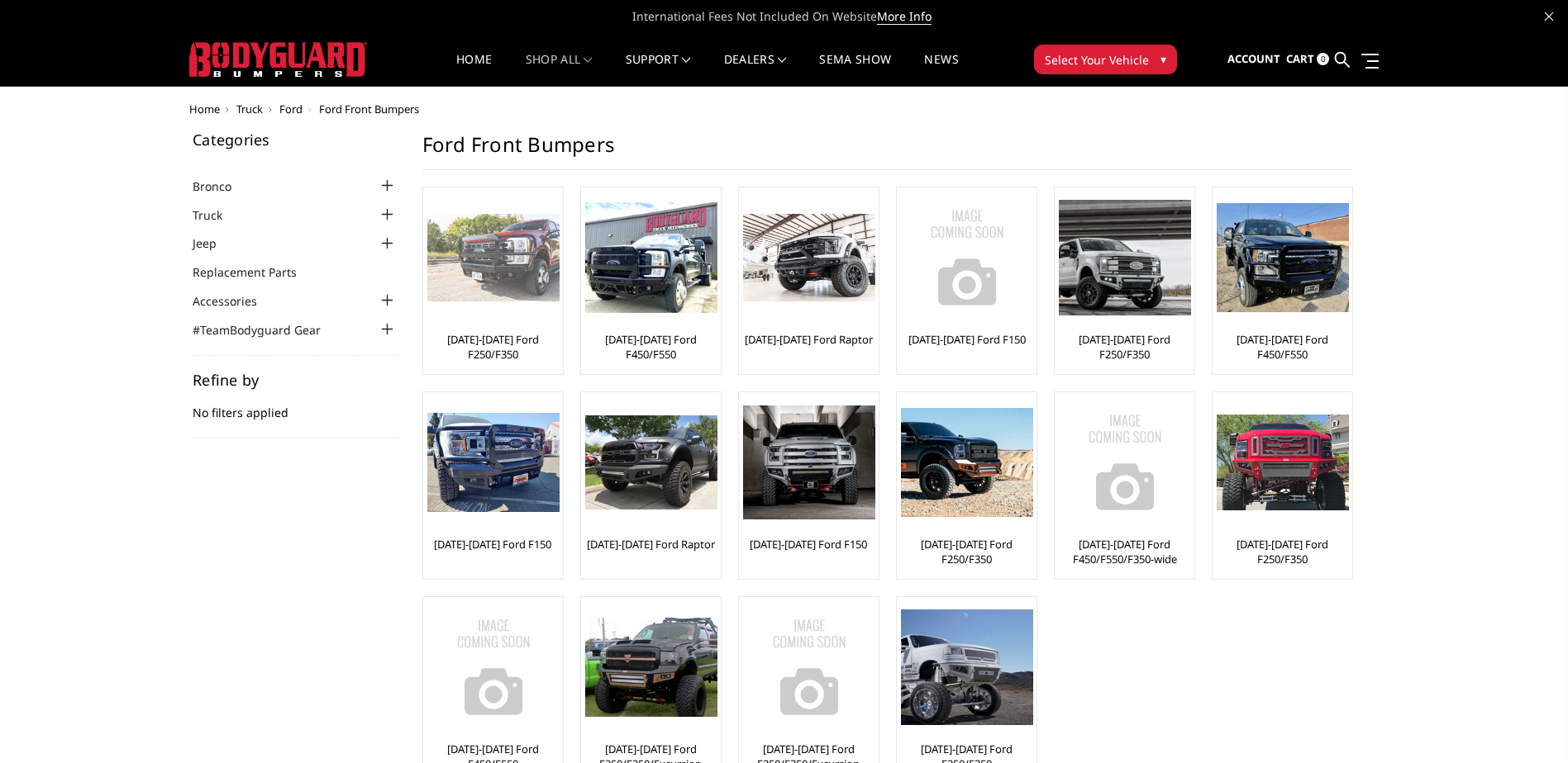
click at [516, 329] on div "[DATE]-[DATE] Ford F250/F350" at bounding box center [493, 280] width 131 height 179
click at [502, 342] on link "[DATE]-[DATE] Ford F250/F350" at bounding box center [493, 347] width 131 height 29
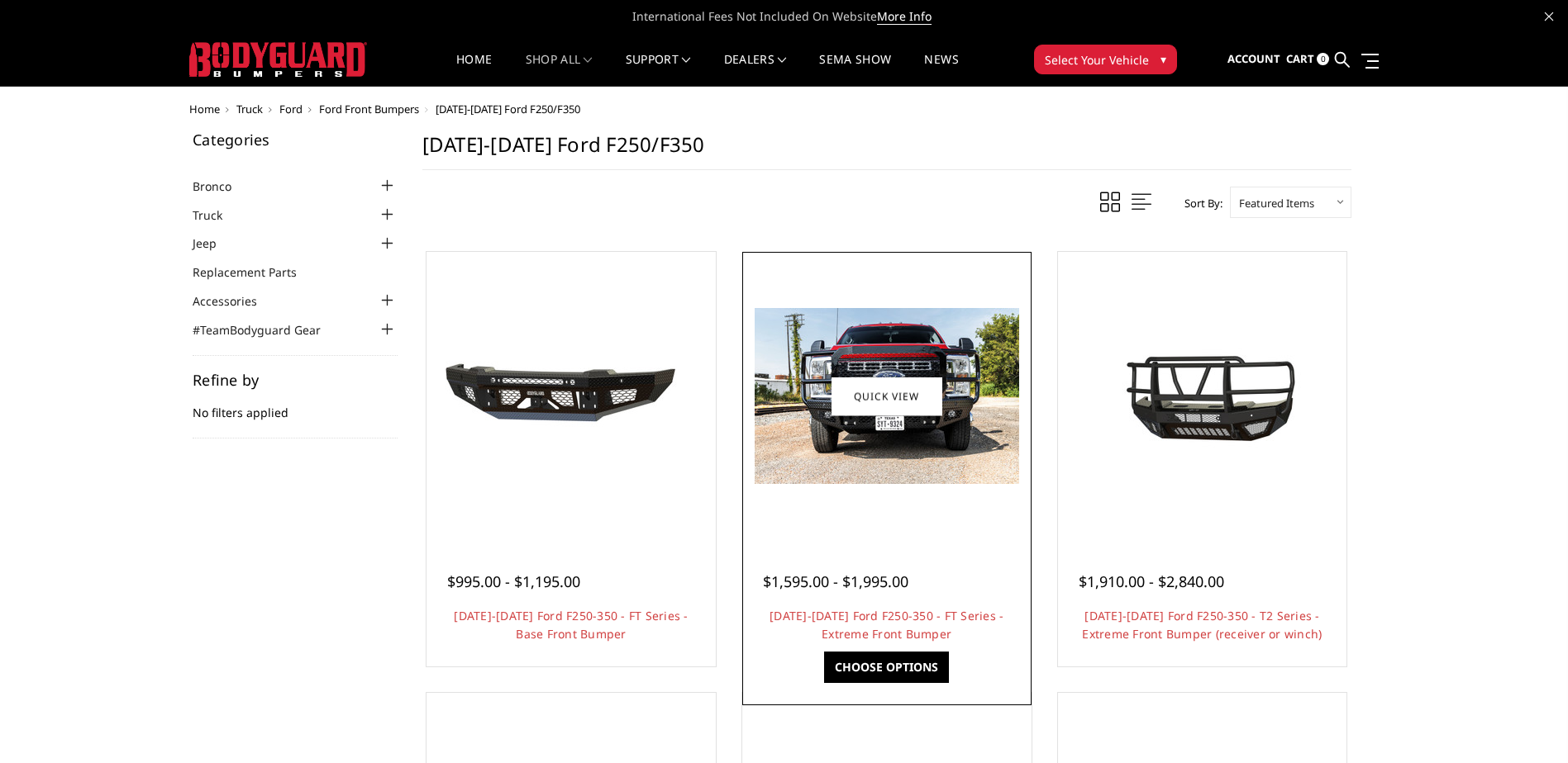
click at [902, 438] on img at bounding box center [887, 396] width 265 height 176
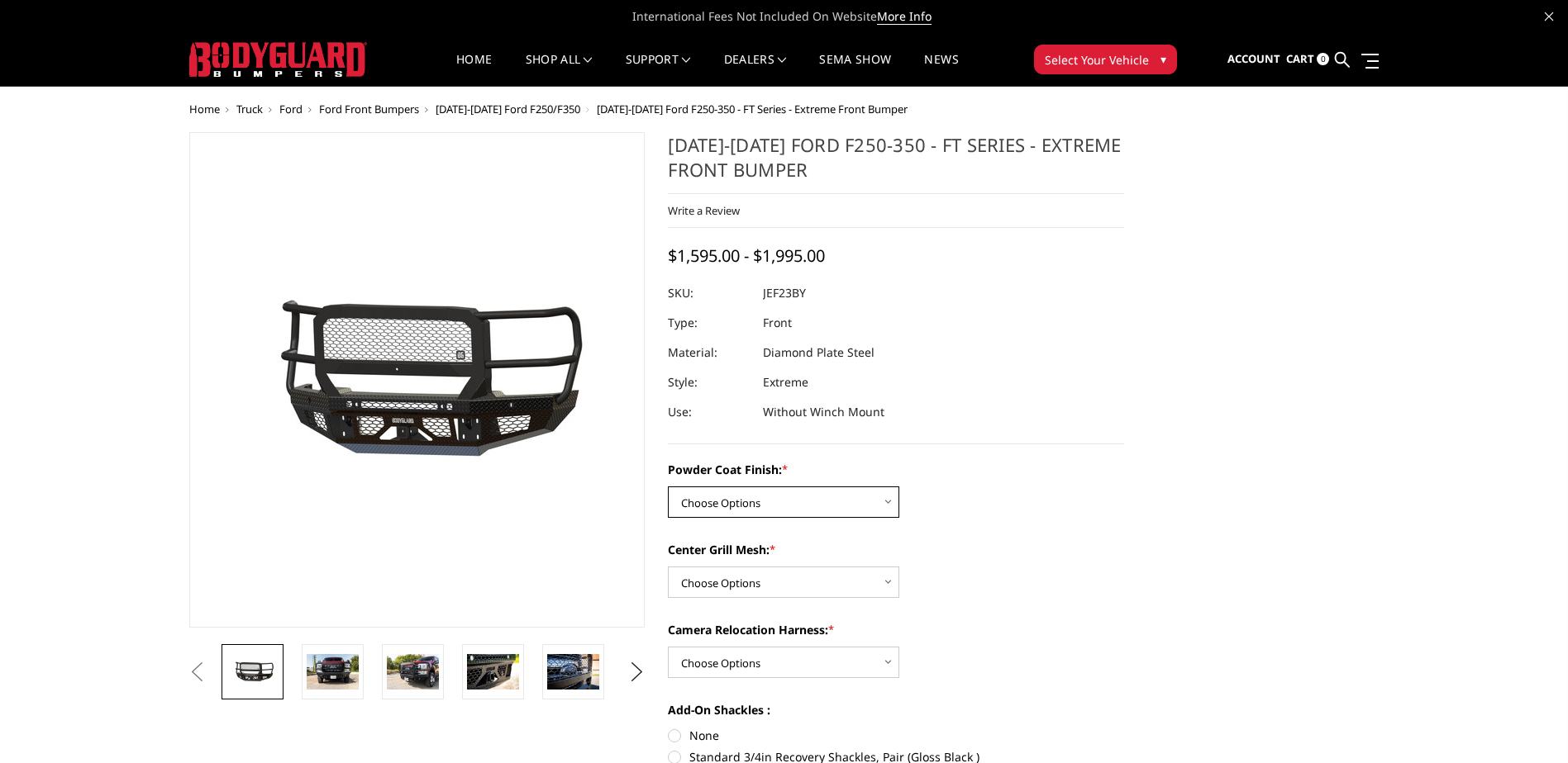
click at [870, 488] on select "Choose Options Bare Metal Gloss Black Powder Coat Textured Black Powder Coat" at bounding box center [783, 502] width 232 height 31
select select "3264"
click at [668, 487] on select "Choose Options Bare Metal Gloss Black Powder Coat Textured Black Powder Coat" at bounding box center [783, 502] width 232 height 31
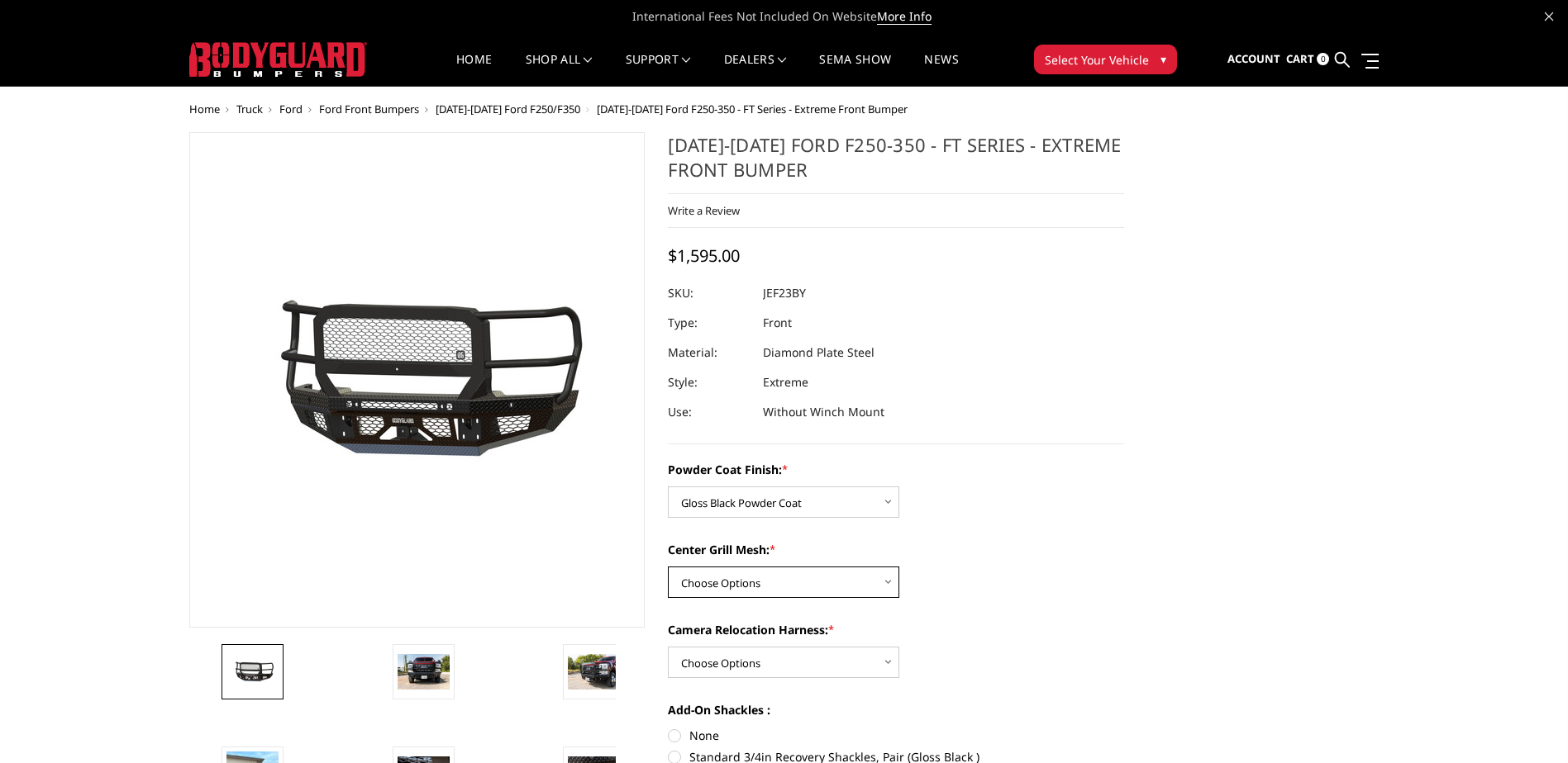
click at [837, 579] on select "Choose Options WITH Expanded Metal in Center Grill WITHOUT Expanded Metal in Ce…" at bounding box center [783, 582] width 232 height 31
click at [668, 567] on select "Choose Options WITH Expanded Metal in Center Grill WITHOUT Expanded Metal in Ce…" at bounding box center [783, 582] width 232 height 31
click at [869, 582] on select "Choose Options WITH Expanded Metal in Center Grill WITHOUT Expanded Metal in Ce…" at bounding box center [783, 582] width 232 height 31
select select "3266"
click at [668, 567] on select "Choose Options WITH Expanded Metal in Center Grill WITHOUT Expanded Metal in Ce…" at bounding box center [783, 582] width 232 height 31
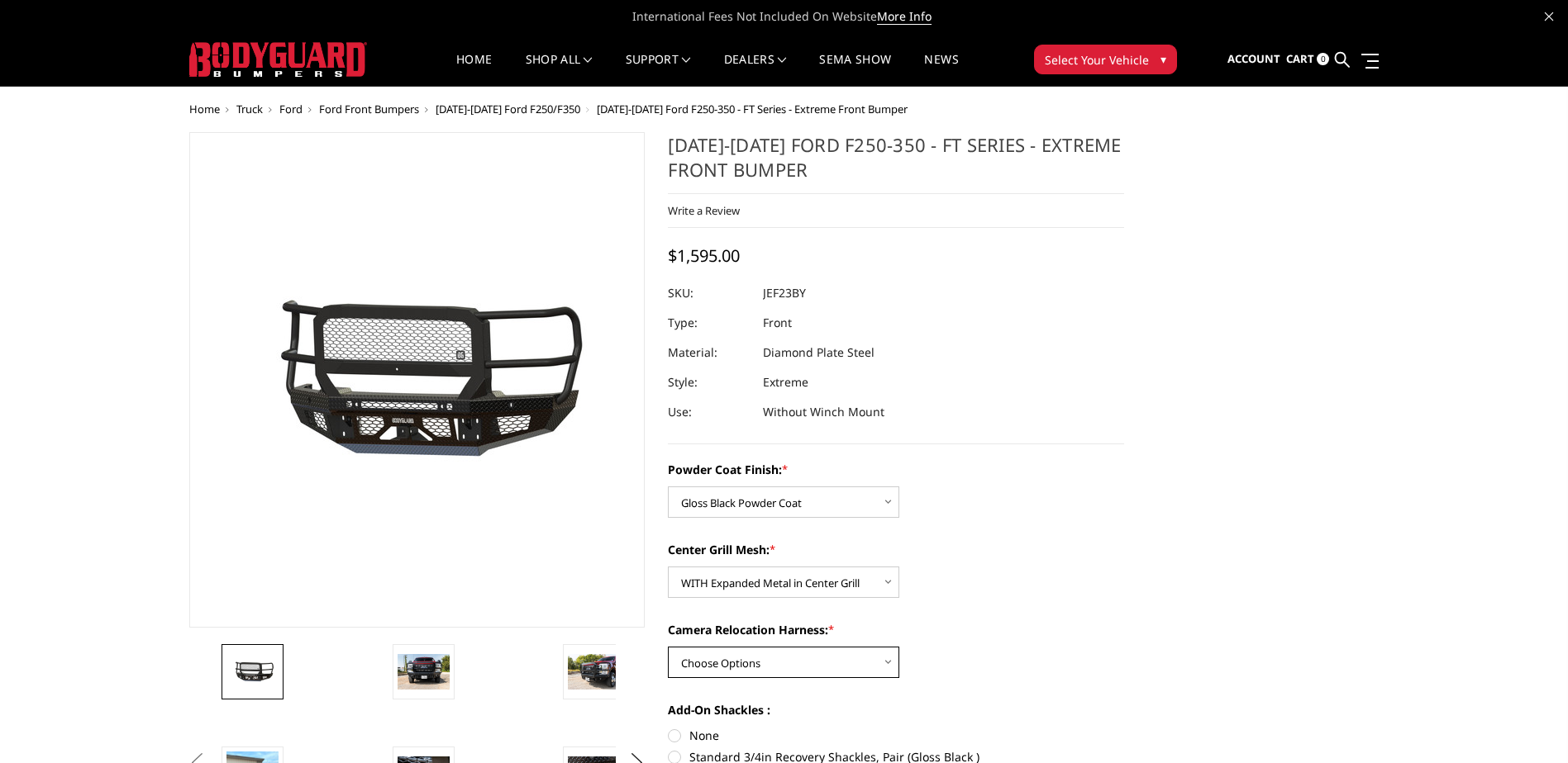
click at [848, 657] on select "Choose Options WITH Camera Relocation Harness WITHOUT Camera Relocation Harness" at bounding box center [783, 662] width 232 height 31
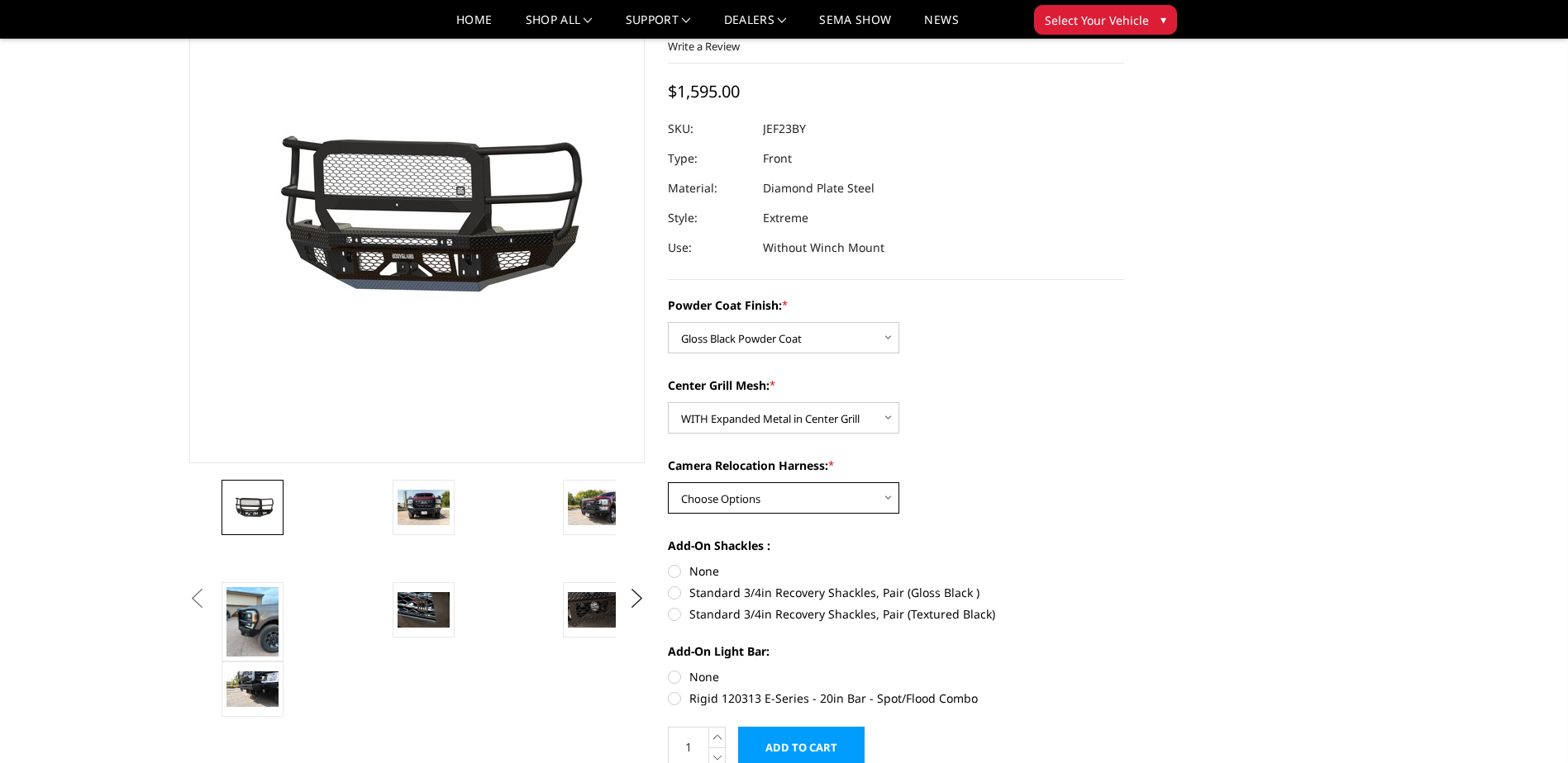
scroll to position [165, 0]
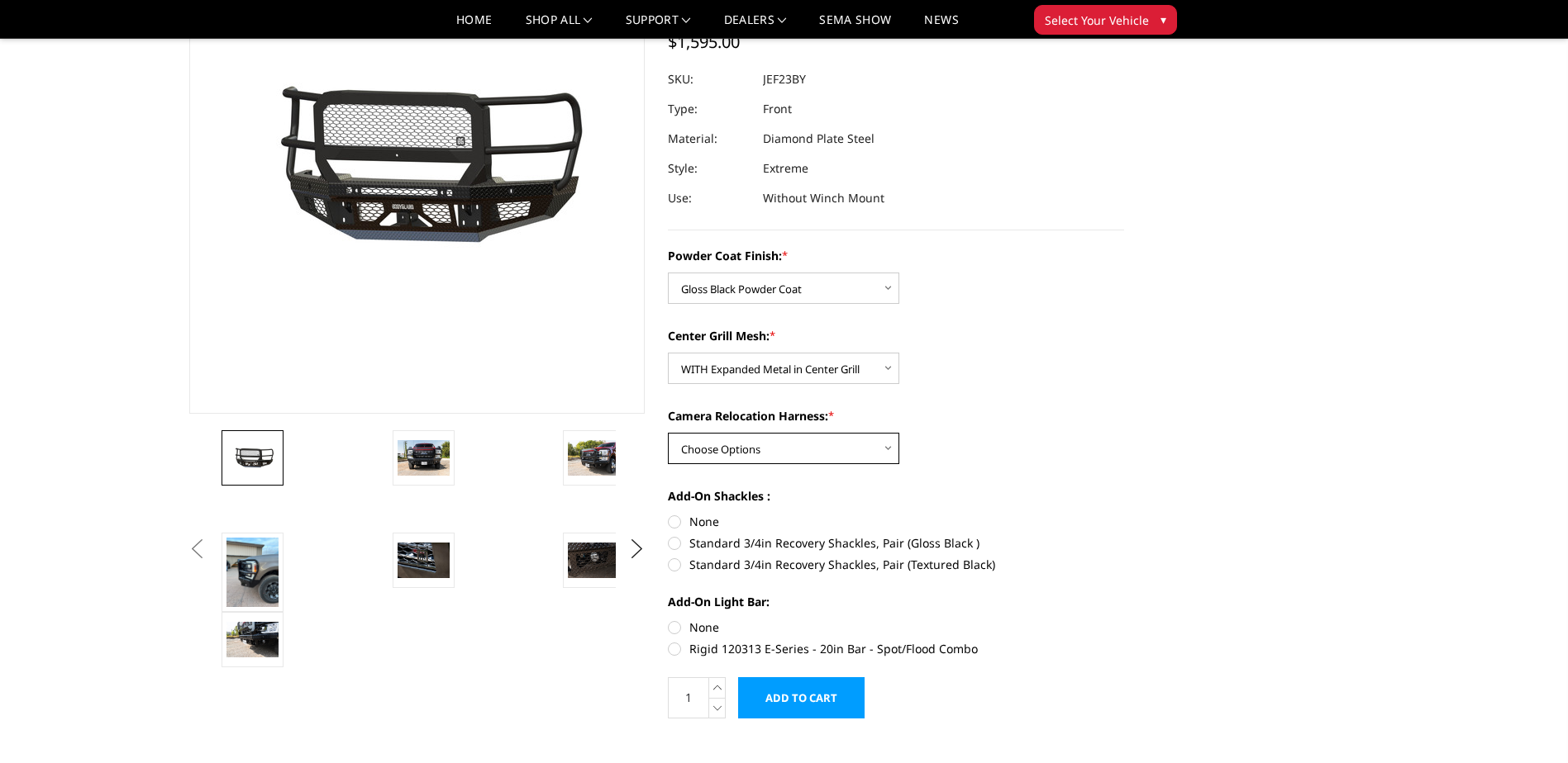
click at [844, 448] on select "Choose Options WITH Camera Relocation Harness WITHOUT Camera Relocation Harness" at bounding box center [783, 448] width 232 height 31
select select "3268"
click at [668, 433] on select "Choose Options WITH Camera Relocation Harness WITHOUT Camera Relocation Harness" at bounding box center [783, 448] width 232 height 31
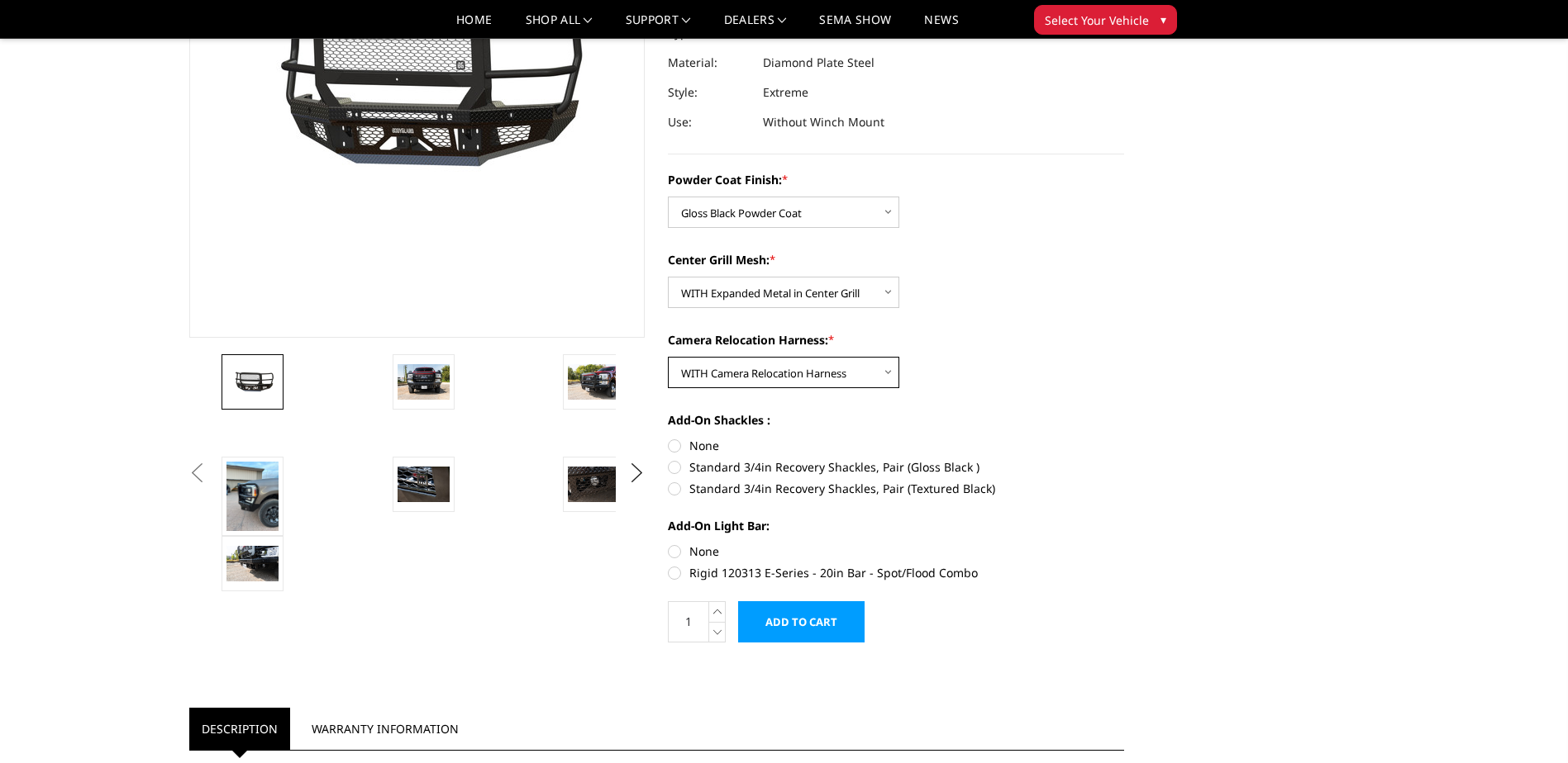
scroll to position [248, 0]
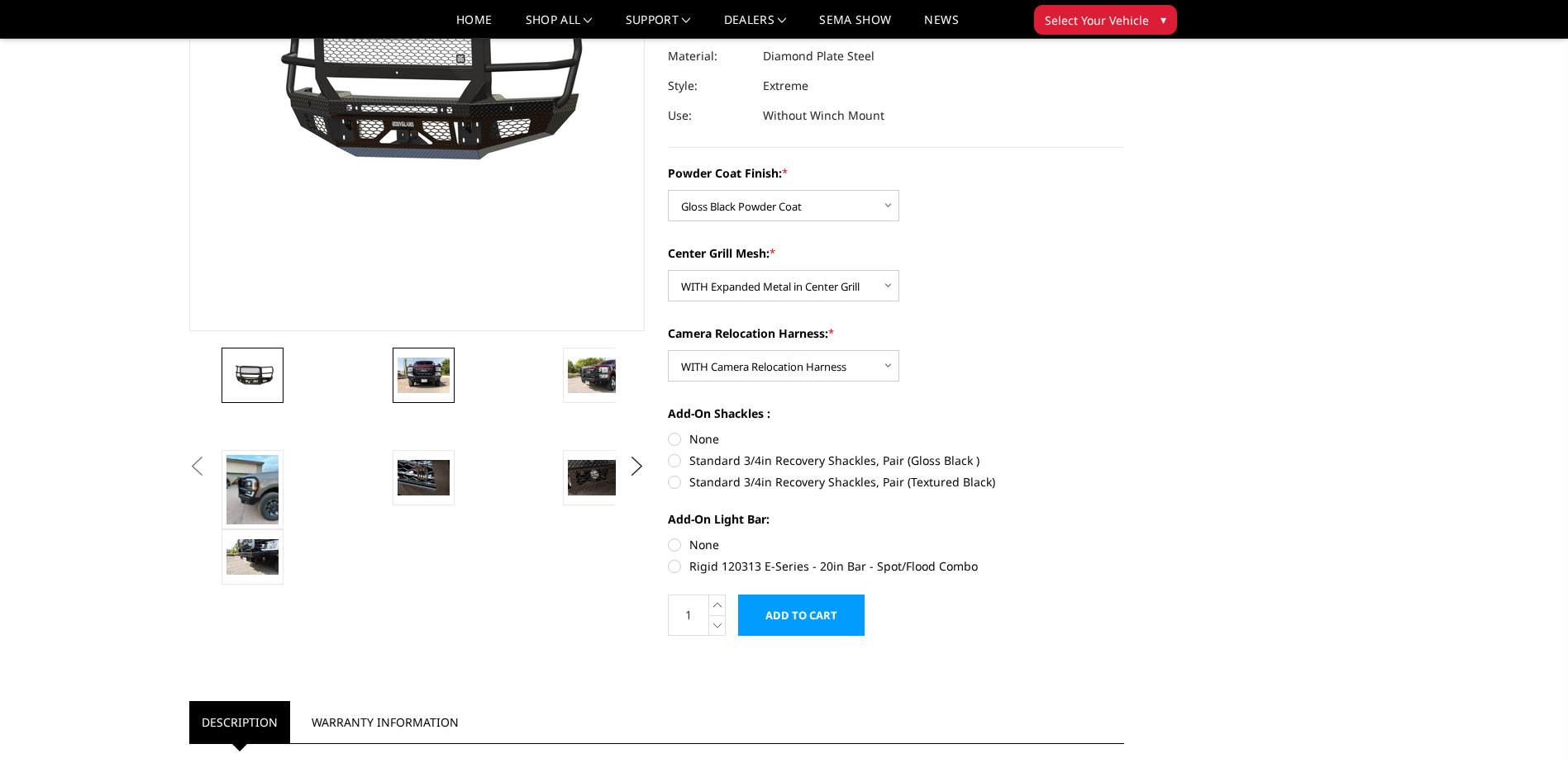
click at [436, 366] on img at bounding box center [423, 375] width 52 height 35
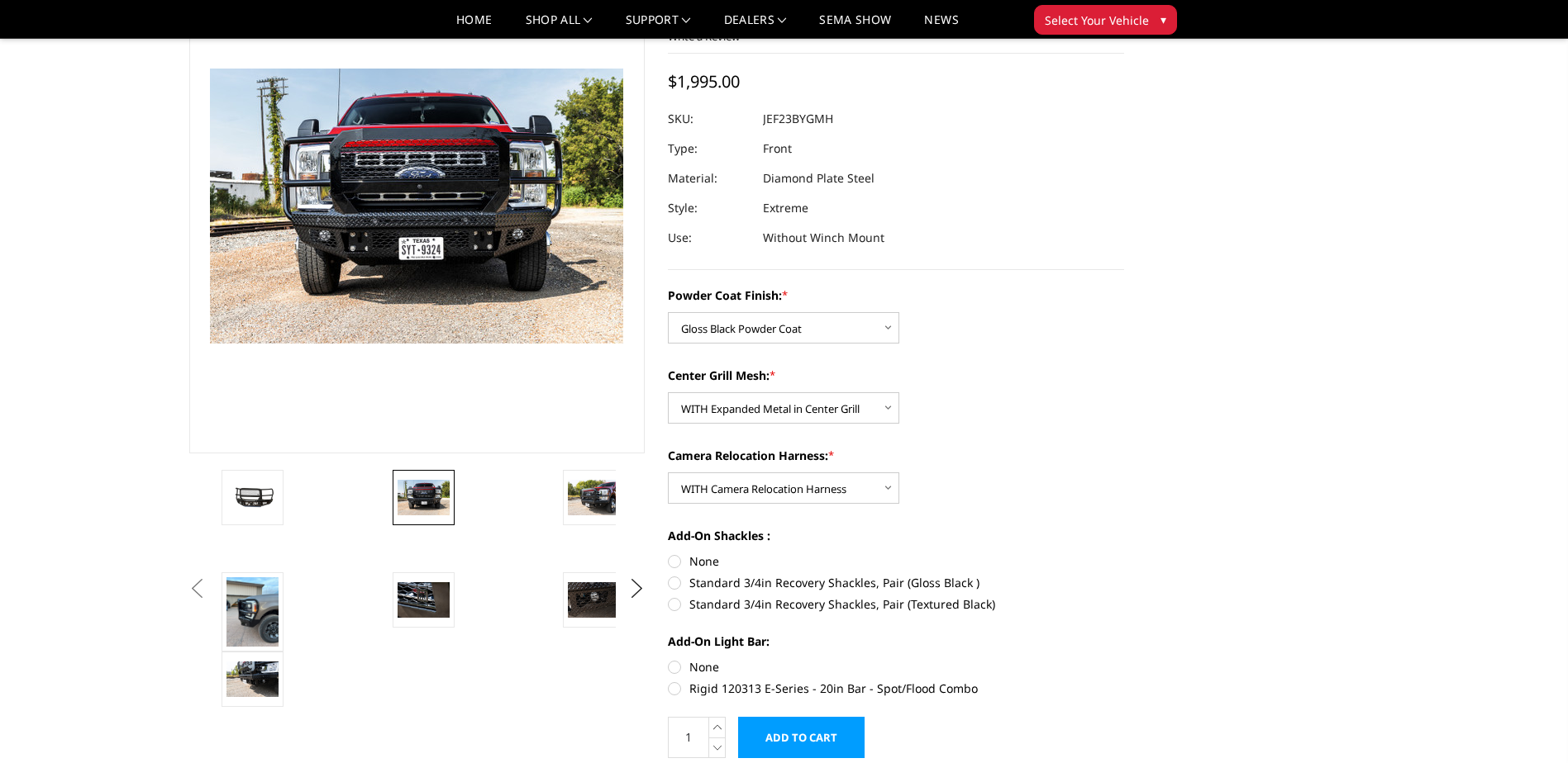
scroll to position [125, 0]
click at [678, 690] on label "Rigid 120313 E-Series - 20in Bar - Spot/Flood Combo" at bounding box center [895, 690] width 457 height 18
click at [1124, 659] on input "Rigid 120313 E-Series - 20in Bar - Spot/Flood Combo" at bounding box center [1124, 659] width 1 height 1
radio input "true"
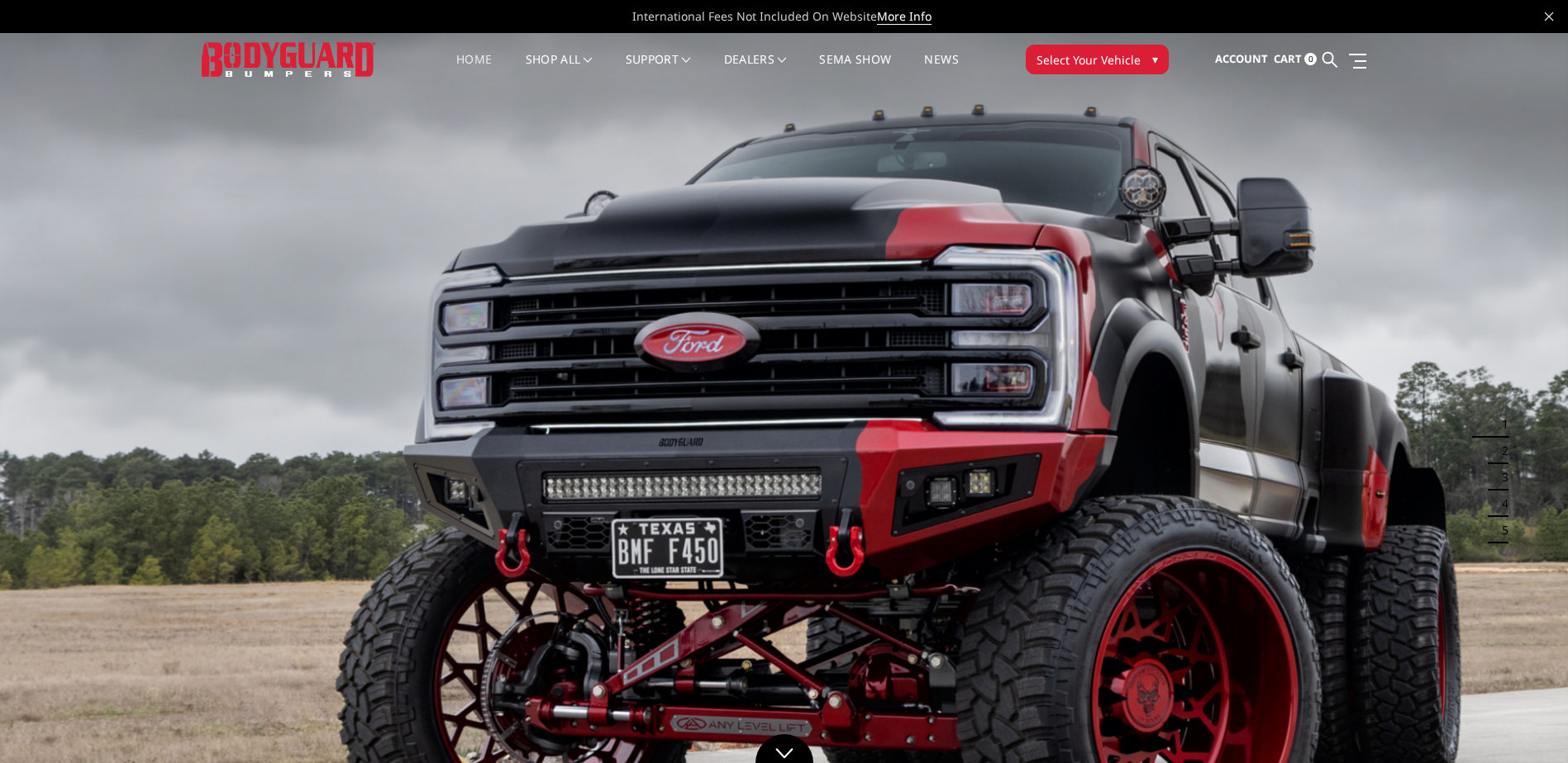
click at [1122, 57] on span "Select Your Vehicle" at bounding box center [1088, 60] width 105 height 18
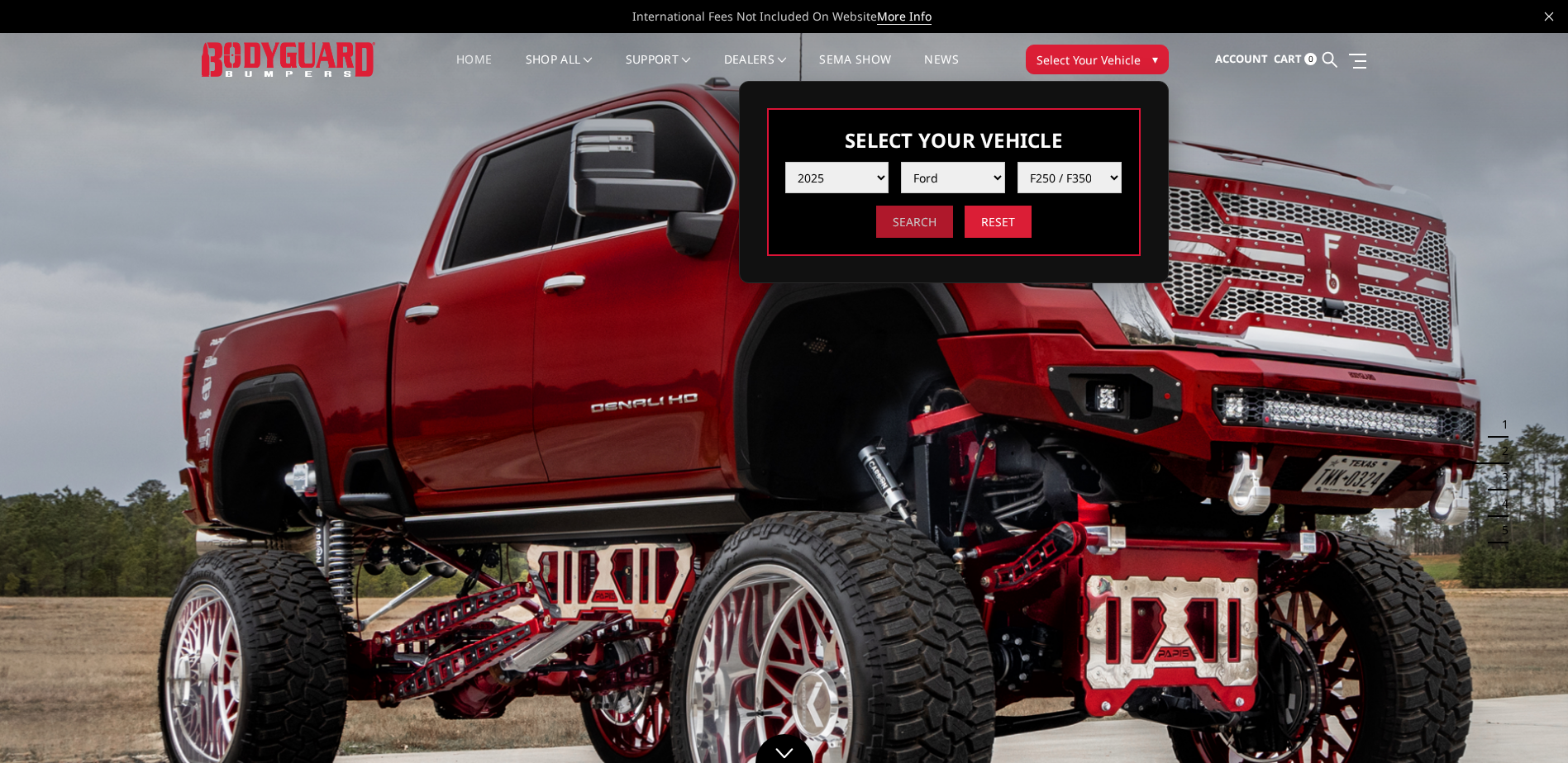
click at [895, 225] on input "Search" at bounding box center [914, 222] width 77 height 32
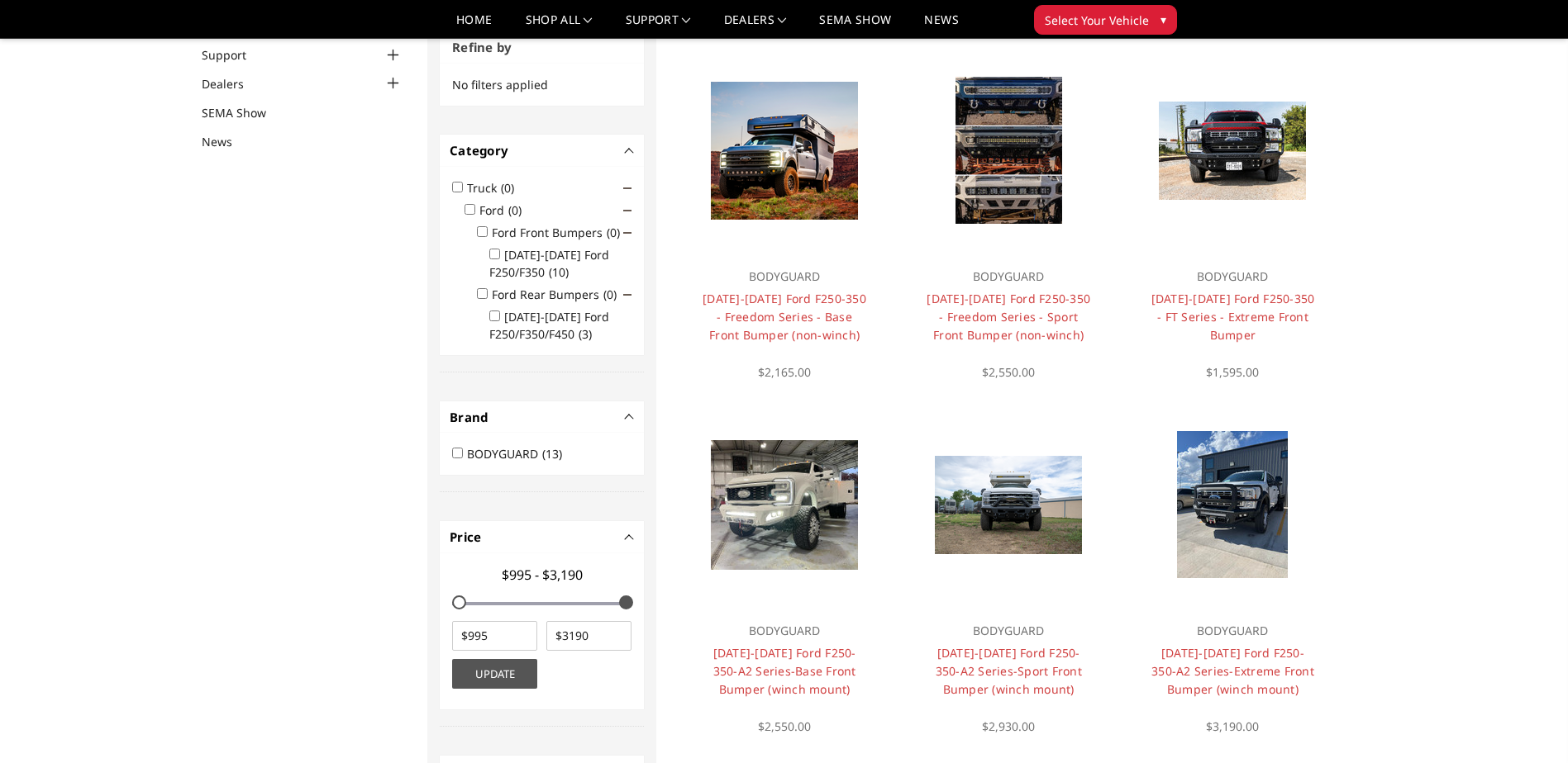
scroll to position [50, 0]
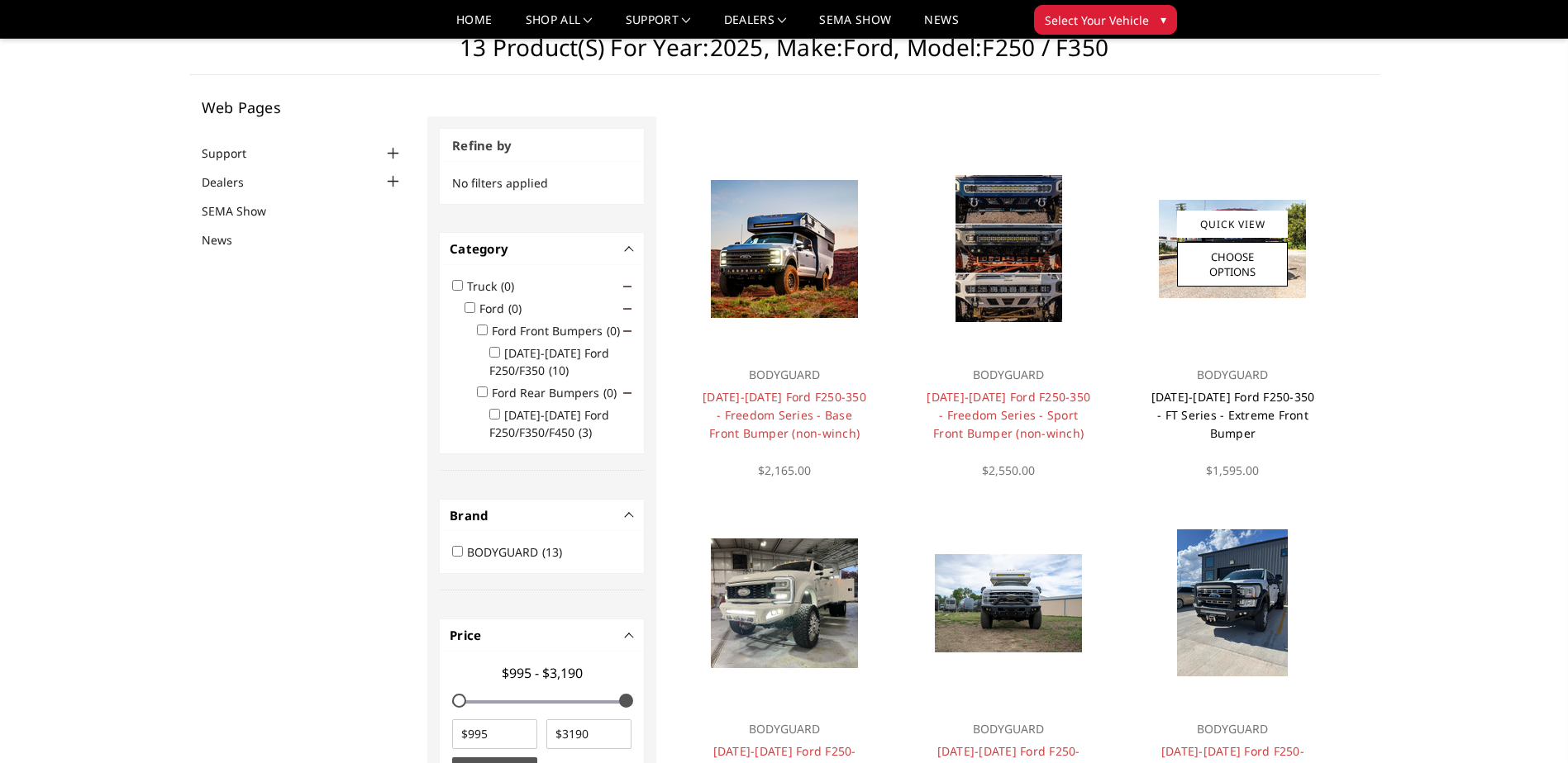
click at [1229, 408] on link "[DATE]-[DATE] Ford F250-350 - FT Series - Extreme Front Bumper" at bounding box center [1233, 414] width 163 height 52
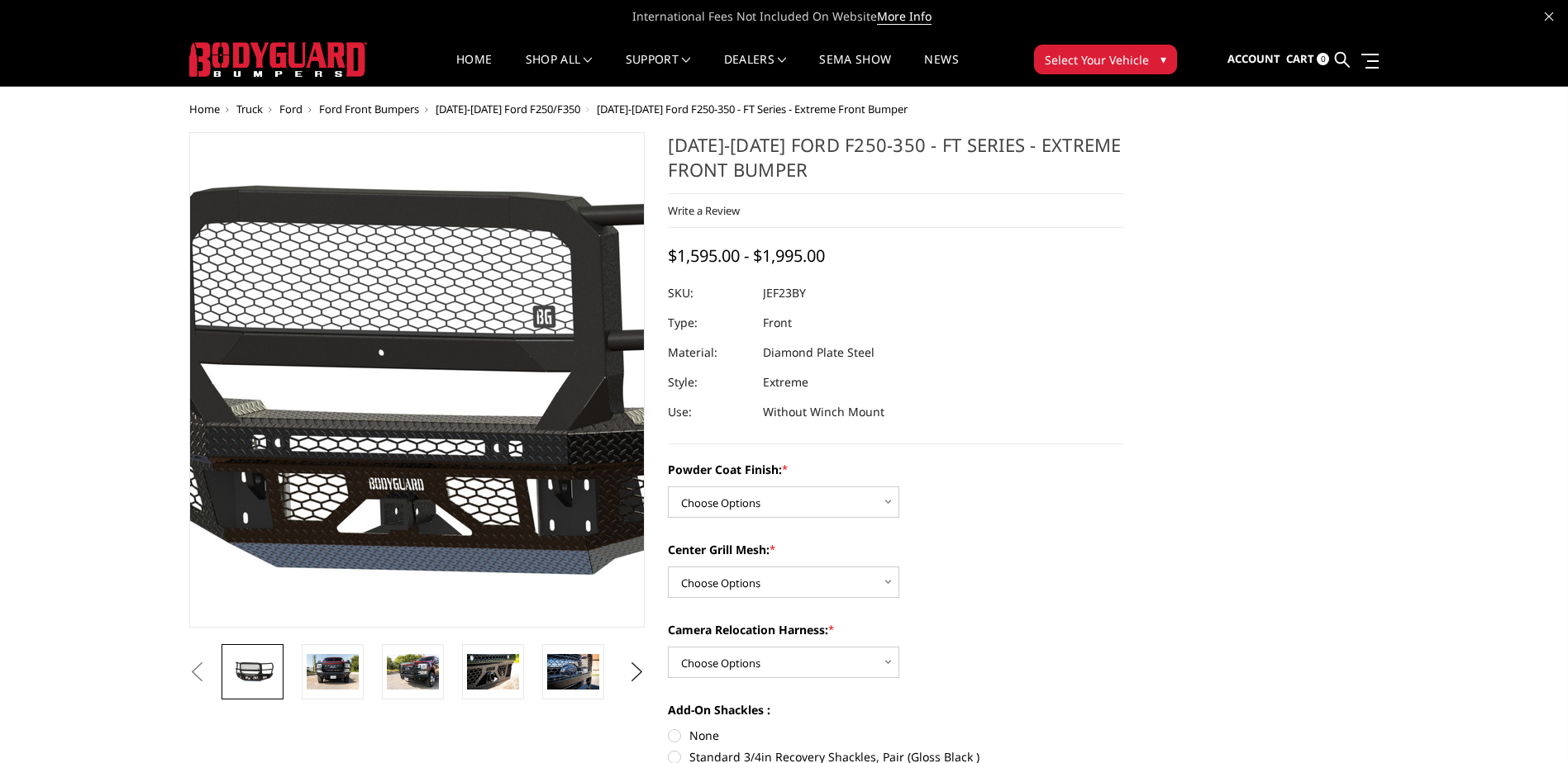
click at [407, 379] on img at bounding box center [431, 380] width 1058 height 494
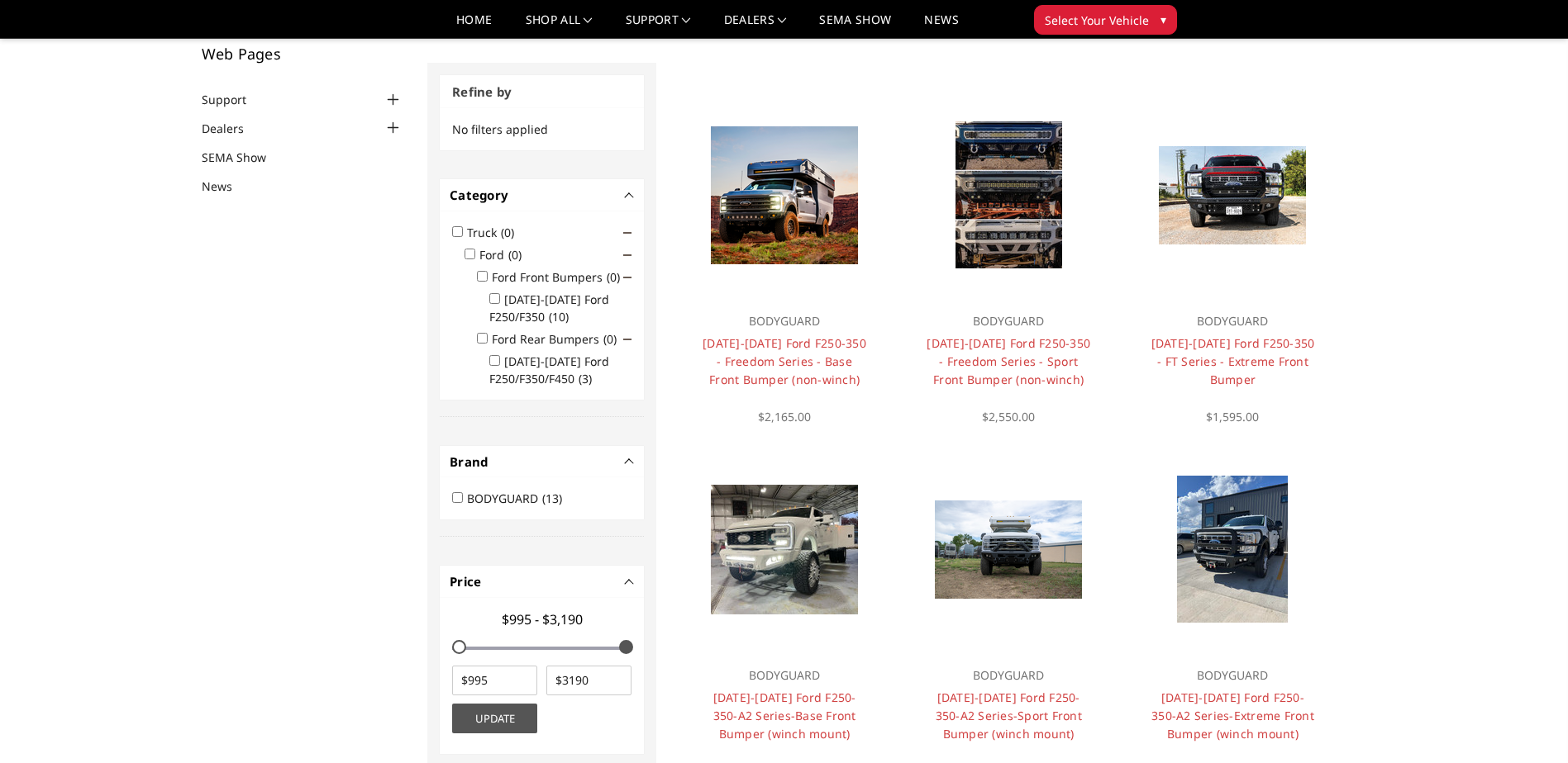
scroll to position [132, 0]
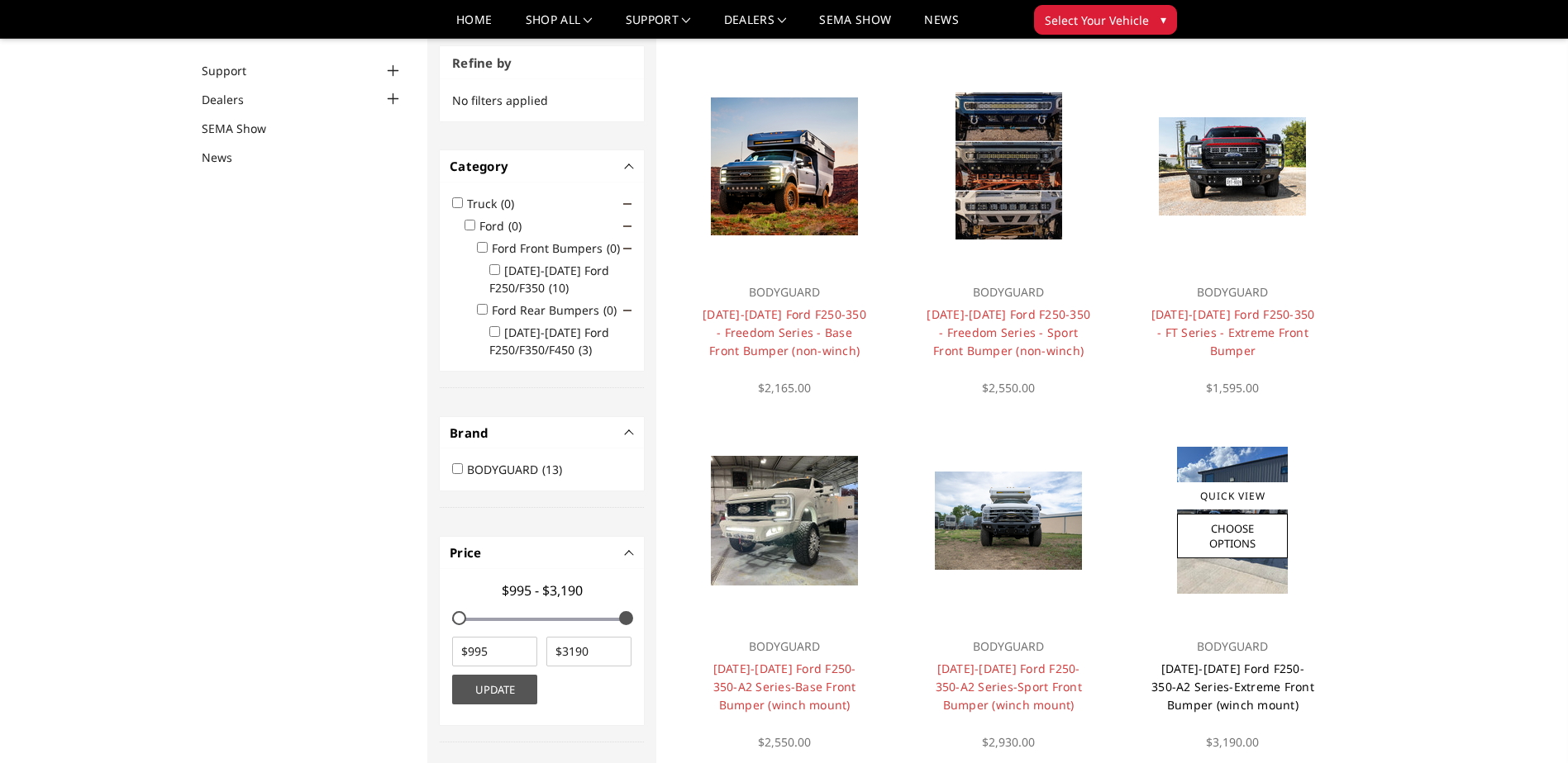
click at [1224, 690] on link "2023-2025 Ford F250-350-A2 Series-Extreme Front Bumper (winch mount)" at bounding box center [1233, 686] width 163 height 52
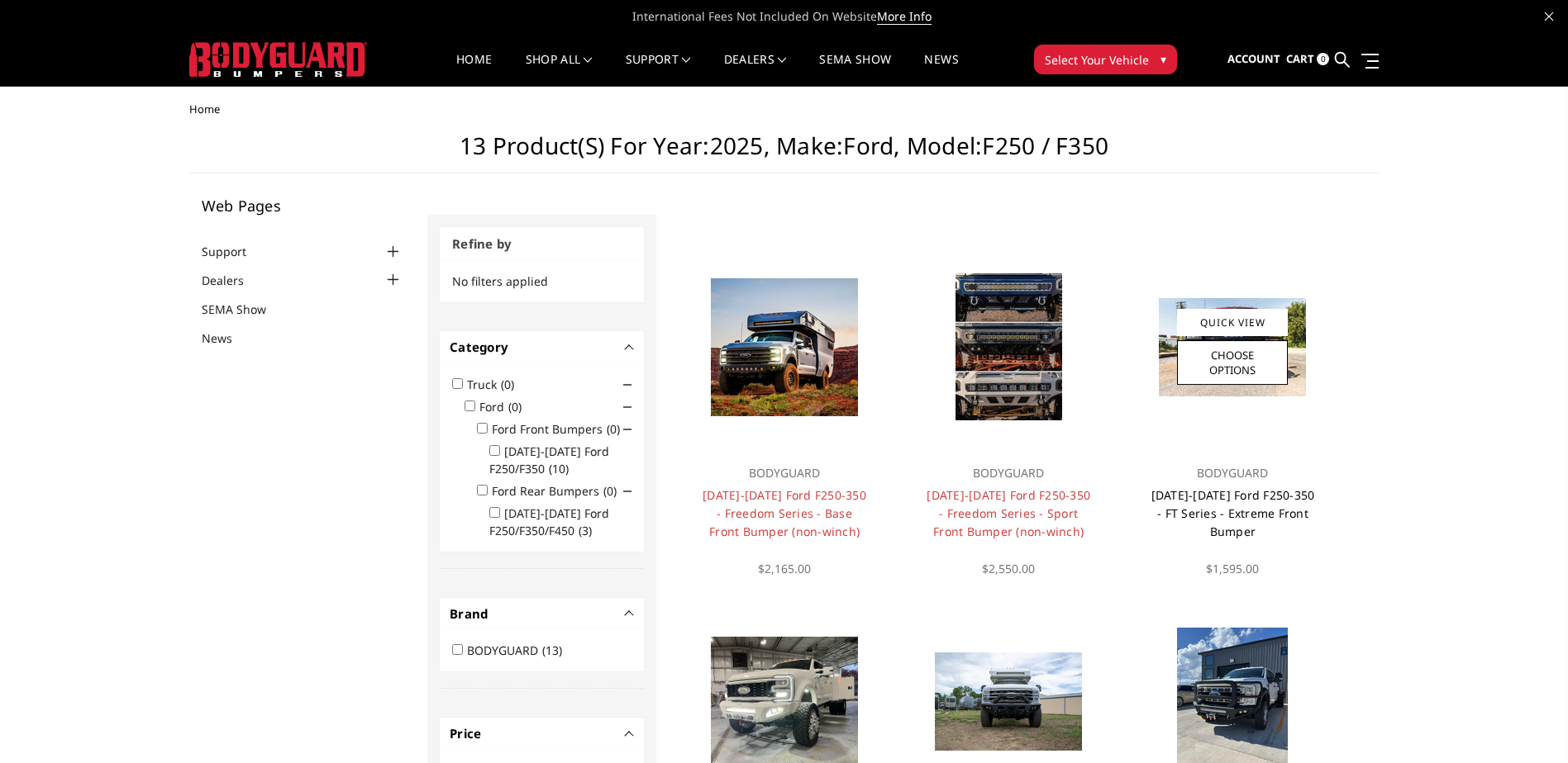
click at [1225, 488] on link "2023-2025 Ford F250-350 - FT Series - Extreme Front Bumper" at bounding box center [1233, 513] width 163 height 52
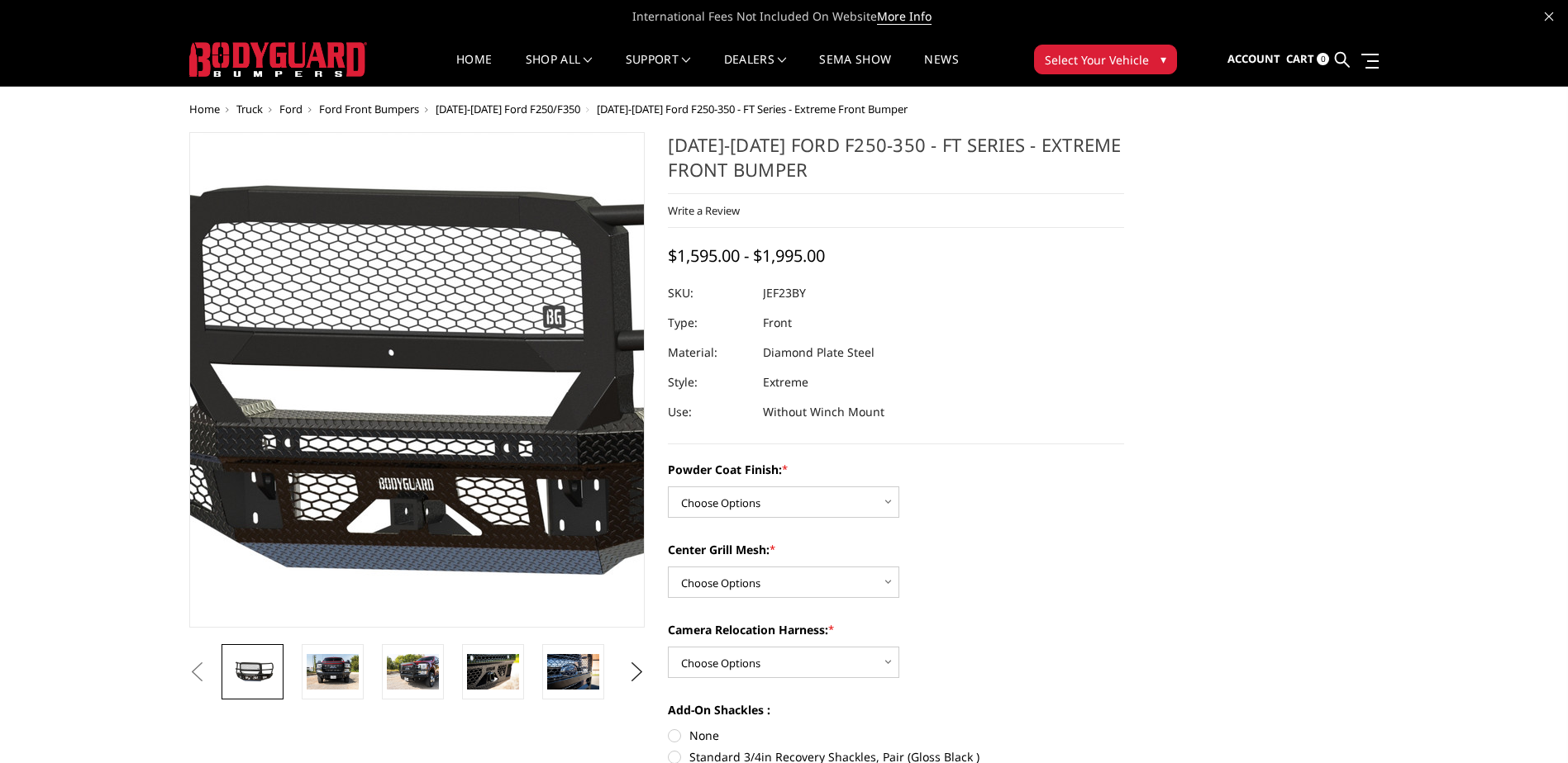
click at [399, 260] on img at bounding box center [441, 380] width 1058 height 494
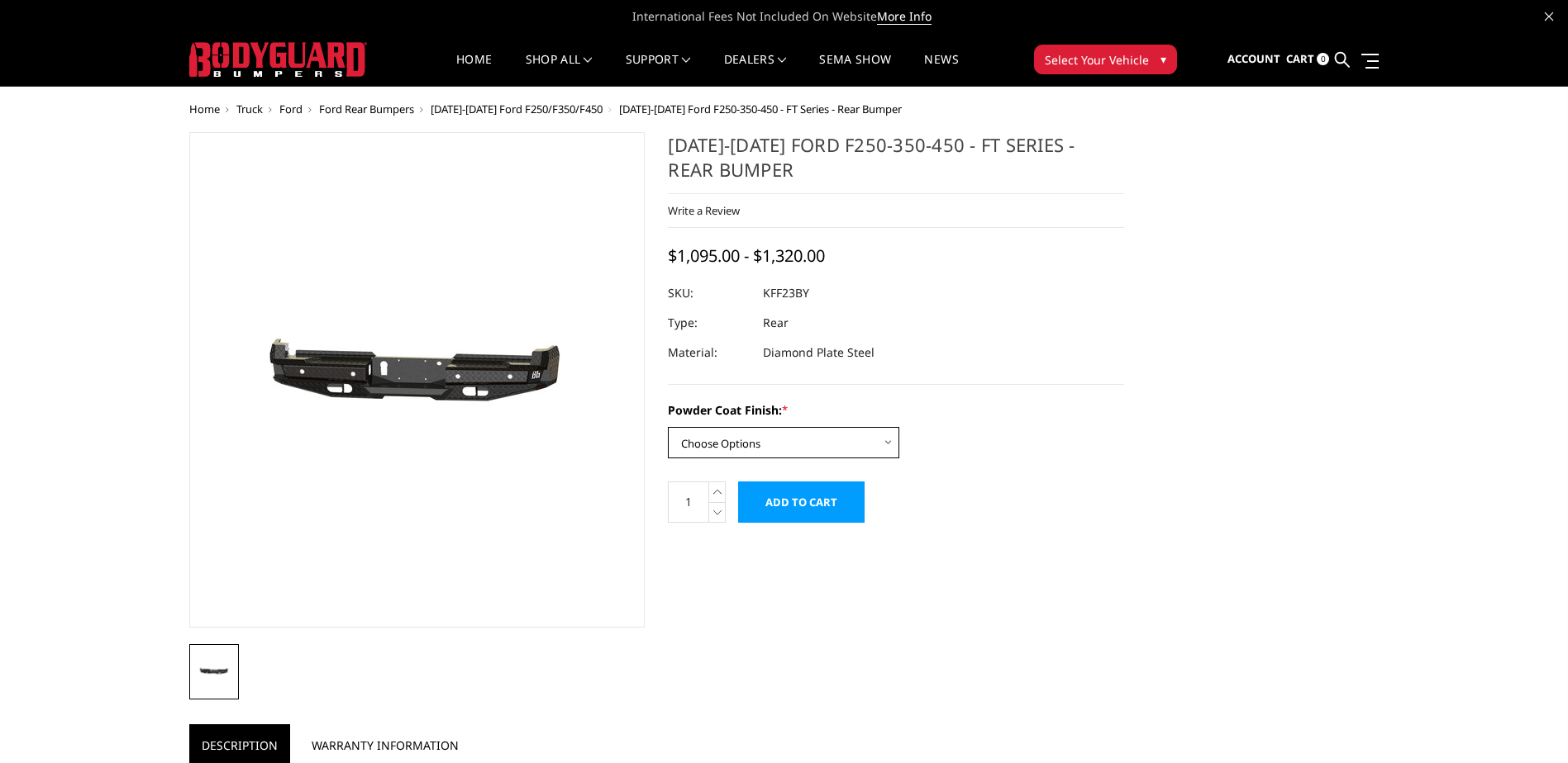
click at [831, 432] on select "Choose Options Bare Metal Gloss Black Powder Coat Textured Black Powder Coat" at bounding box center [783, 443] width 232 height 31
select select "3421"
click at [668, 427] on select "Choose Options Bare Metal Gloss Black Powder Coat Textured Black Powder Coat" at bounding box center [783, 443] width 232 height 31
